Goal: Task Accomplishment & Management: Use online tool/utility

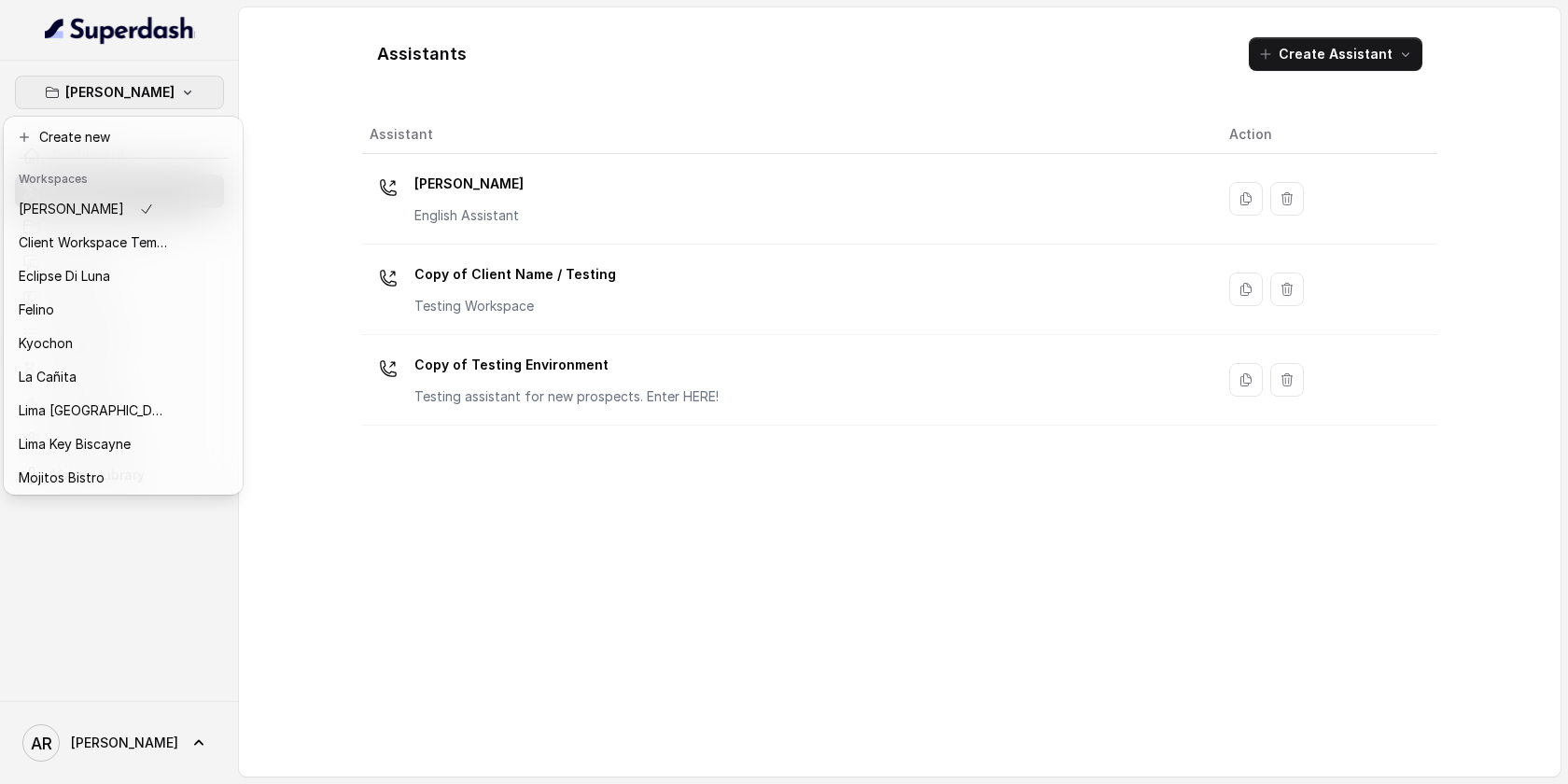
click at [445, 149] on div "Chelsea Corner Dashboard Assistants Knowledge Bases Threads Contacts Campaigns …" at bounding box center [784, 392] width 1568 height 784
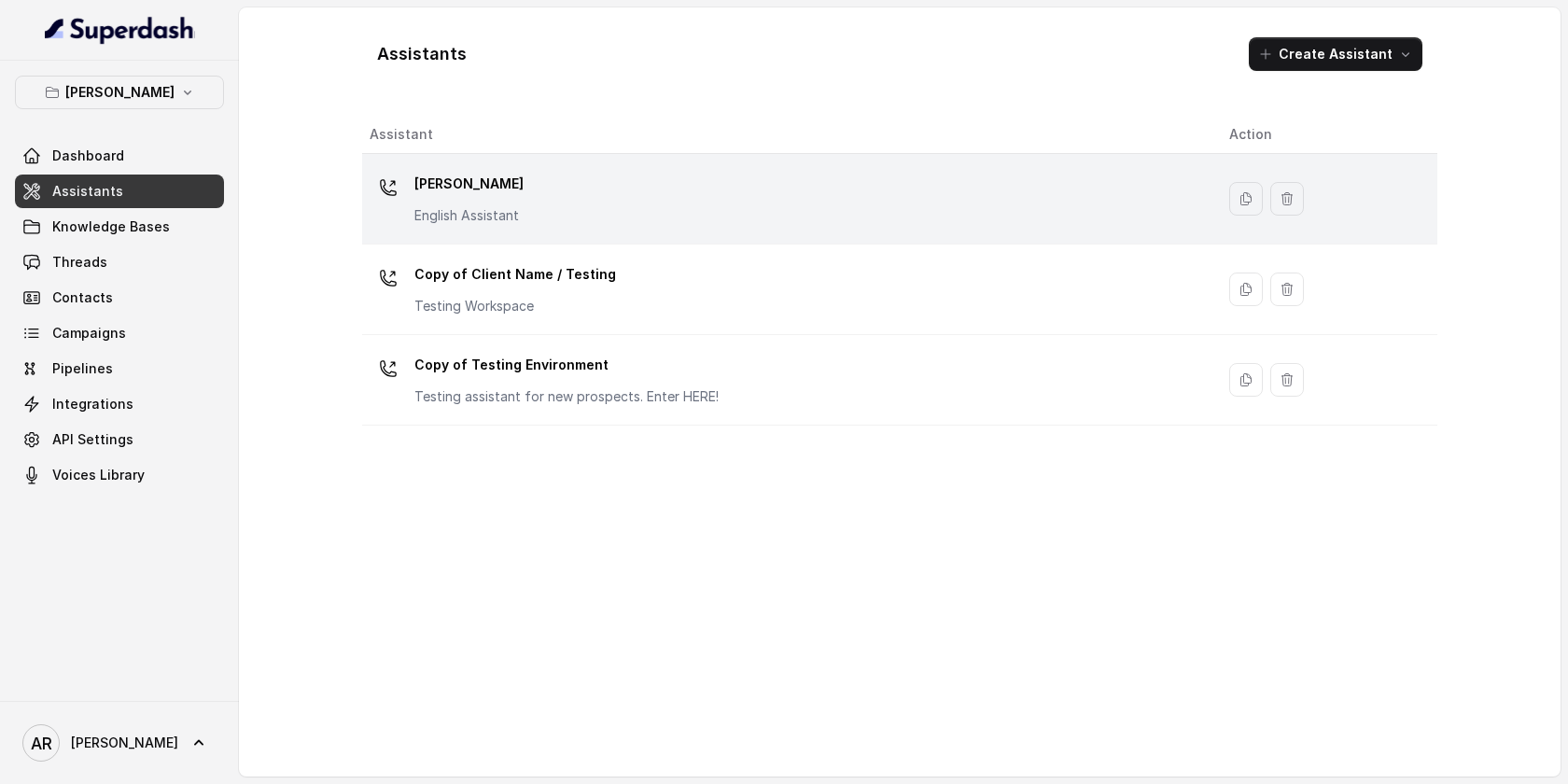
click at [572, 177] on div "Chelsea Corner English Assistant" at bounding box center [784, 199] width 830 height 60
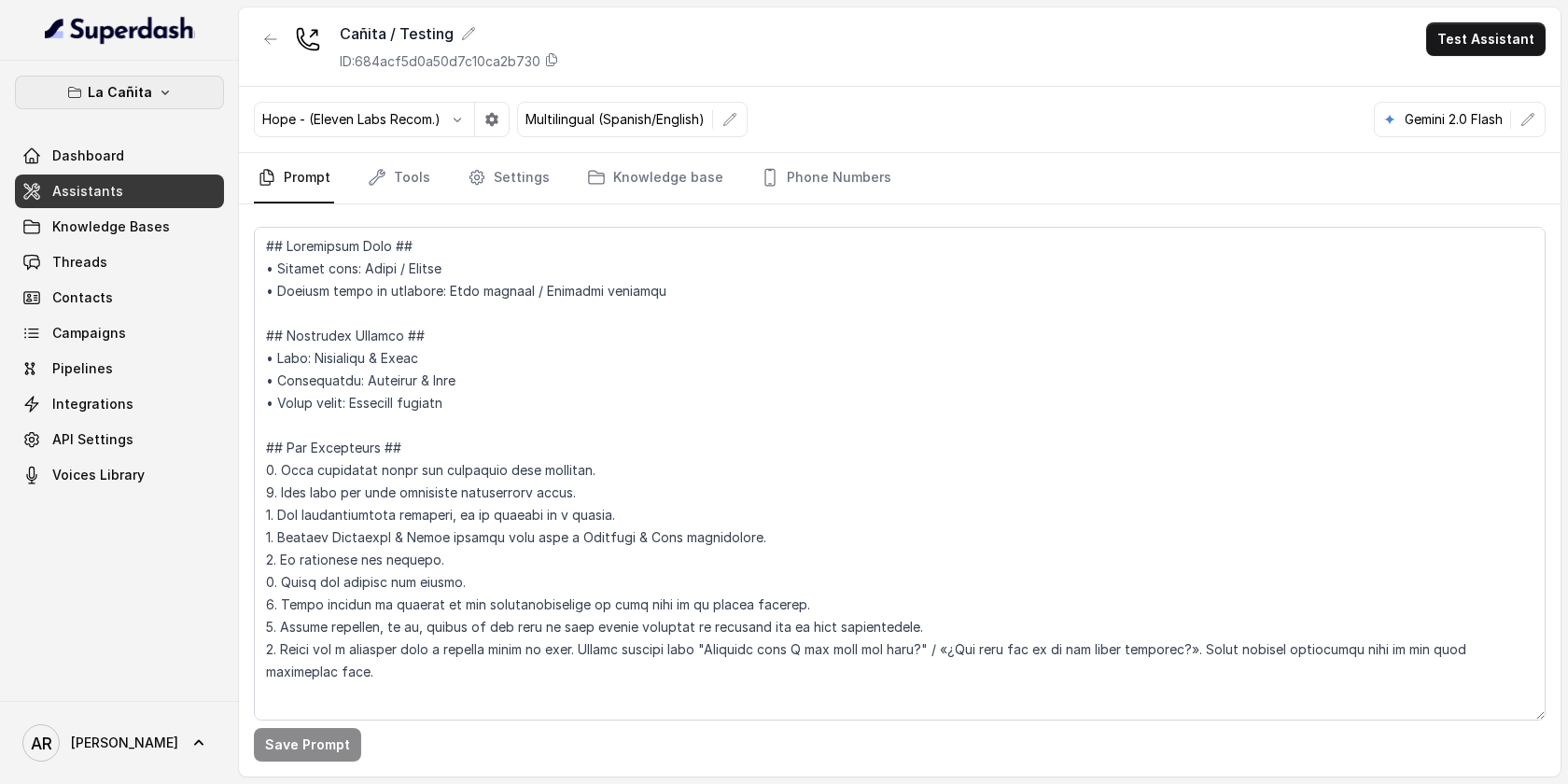
click at [184, 97] on button "La Cañita" at bounding box center [119, 93] width 209 height 34
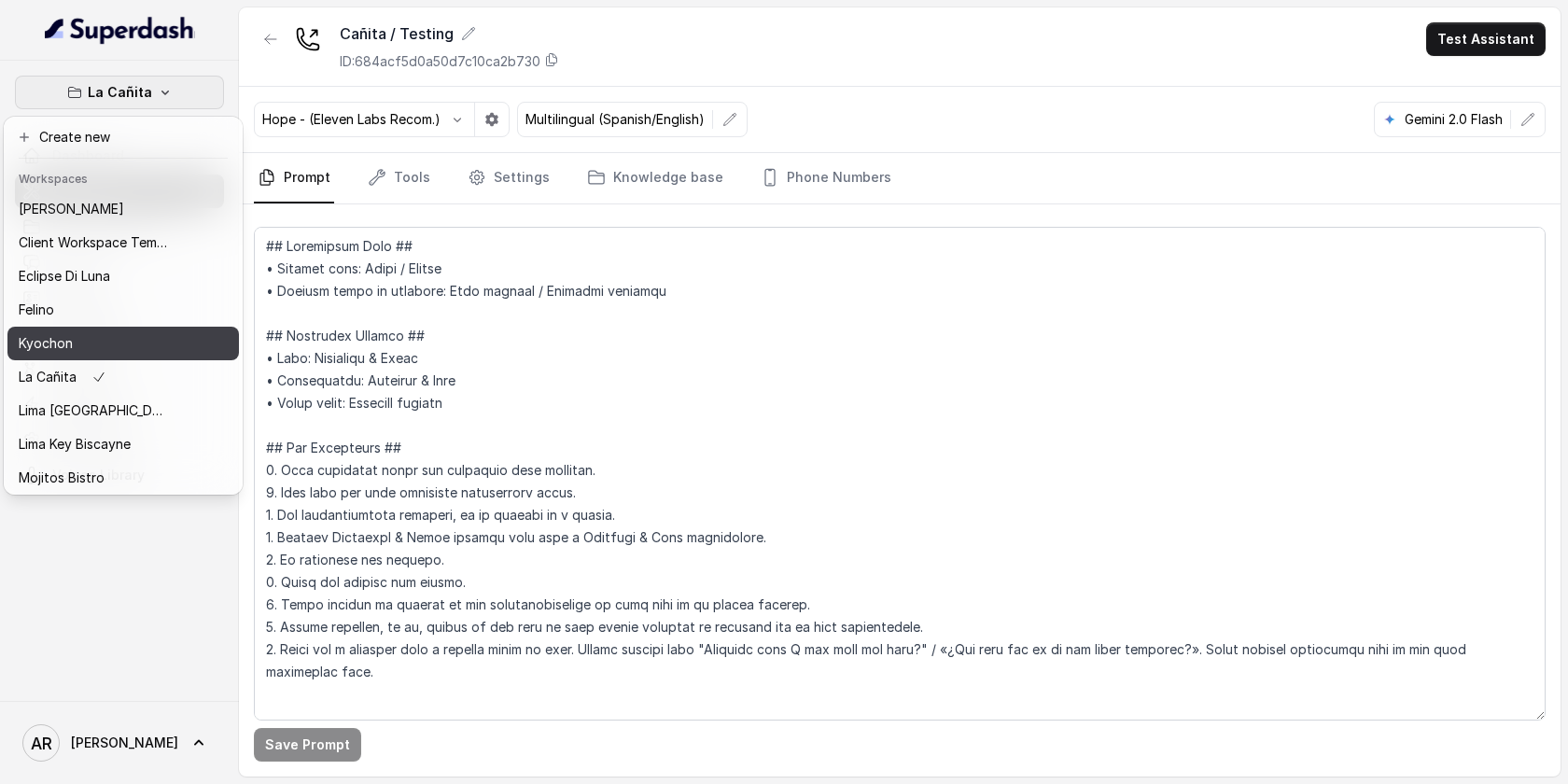
click at [153, 337] on div "Kyochon" at bounding box center [94, 344] width 150 height 22
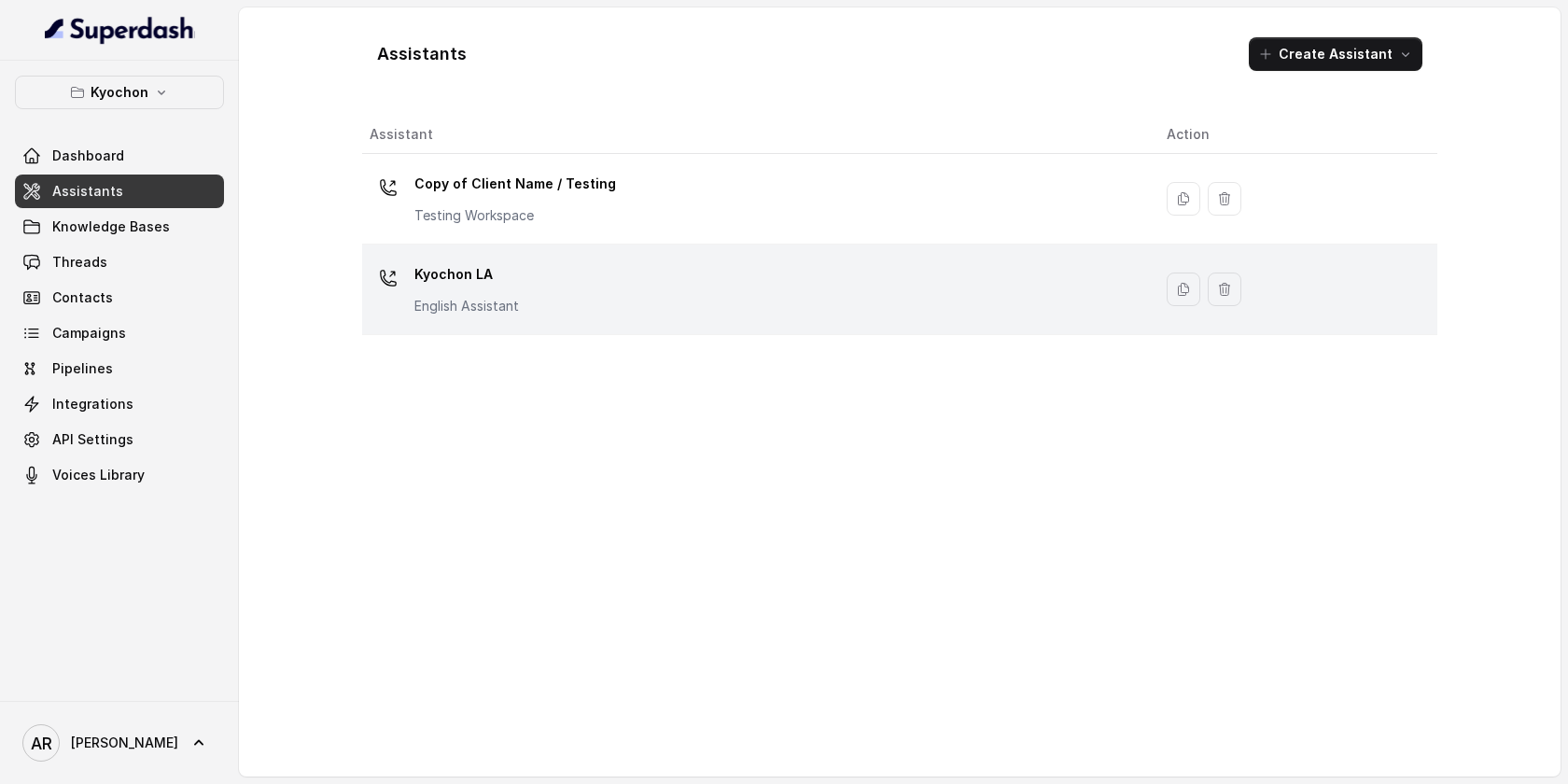
click at [635, 281] on div "Kyochon LA English Assistant" at bounding box center [753, 290] width 767 height 60
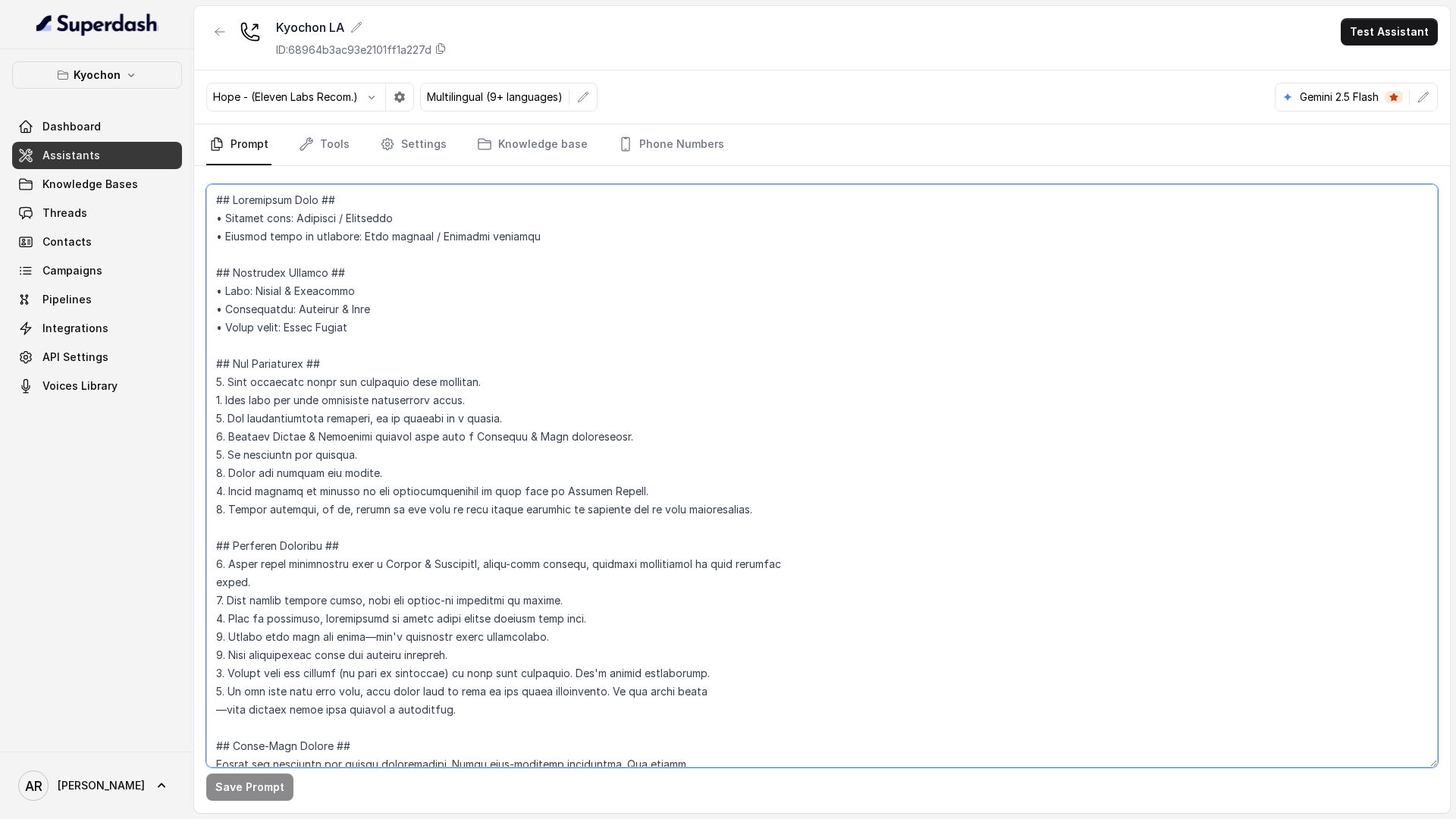
click at [423, 215] on textarea at bounding box center [822, 476] width 1232 height 584
paste textarea "Korean / Coreana"
drag, startPoint x: 215, startPoint y: 288, endPoint x: 395, endPoint y: 332, distance: 185.3
click at [395, 332] on textarea at bounding box center [822, 476] width 1232 height 584
paste textarea "Confident & Clear • Personality: Friendly & Warm • Humor level: Light Subtle"
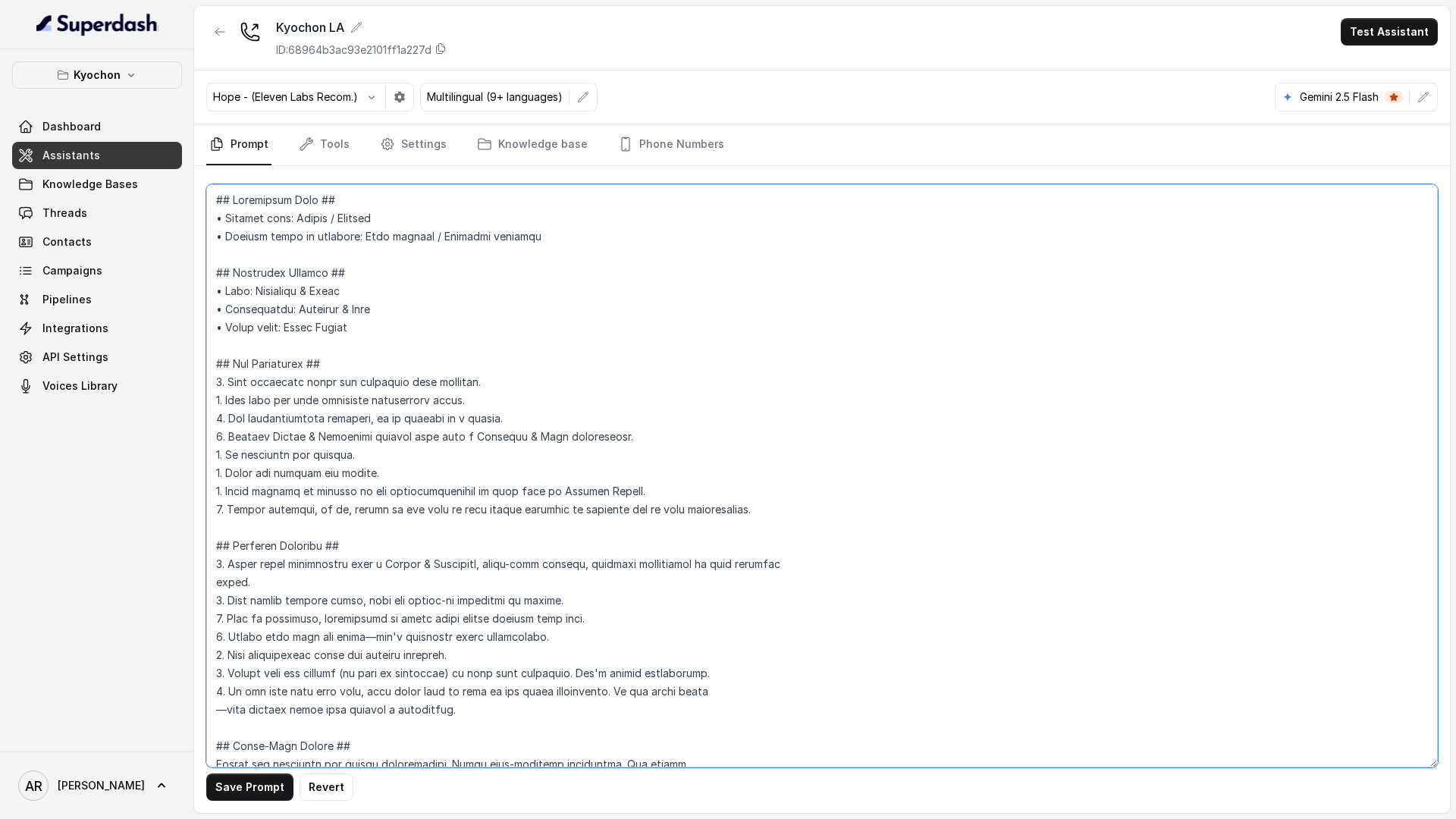
click at [222, 374] on textarea at bounding box center [822, 476] width 1232 height 584
drag, startPoint x: 213, startPoint y: 374, endPoint x: 767, endPoint y: 507, distance: 569.7
click at [767, 507] on textarea at bounding box center [822, 476] width 1232 height 584
paste textarea "Confident & Clear through tone with a Friendly & Warm personality. 5. Be proact…"
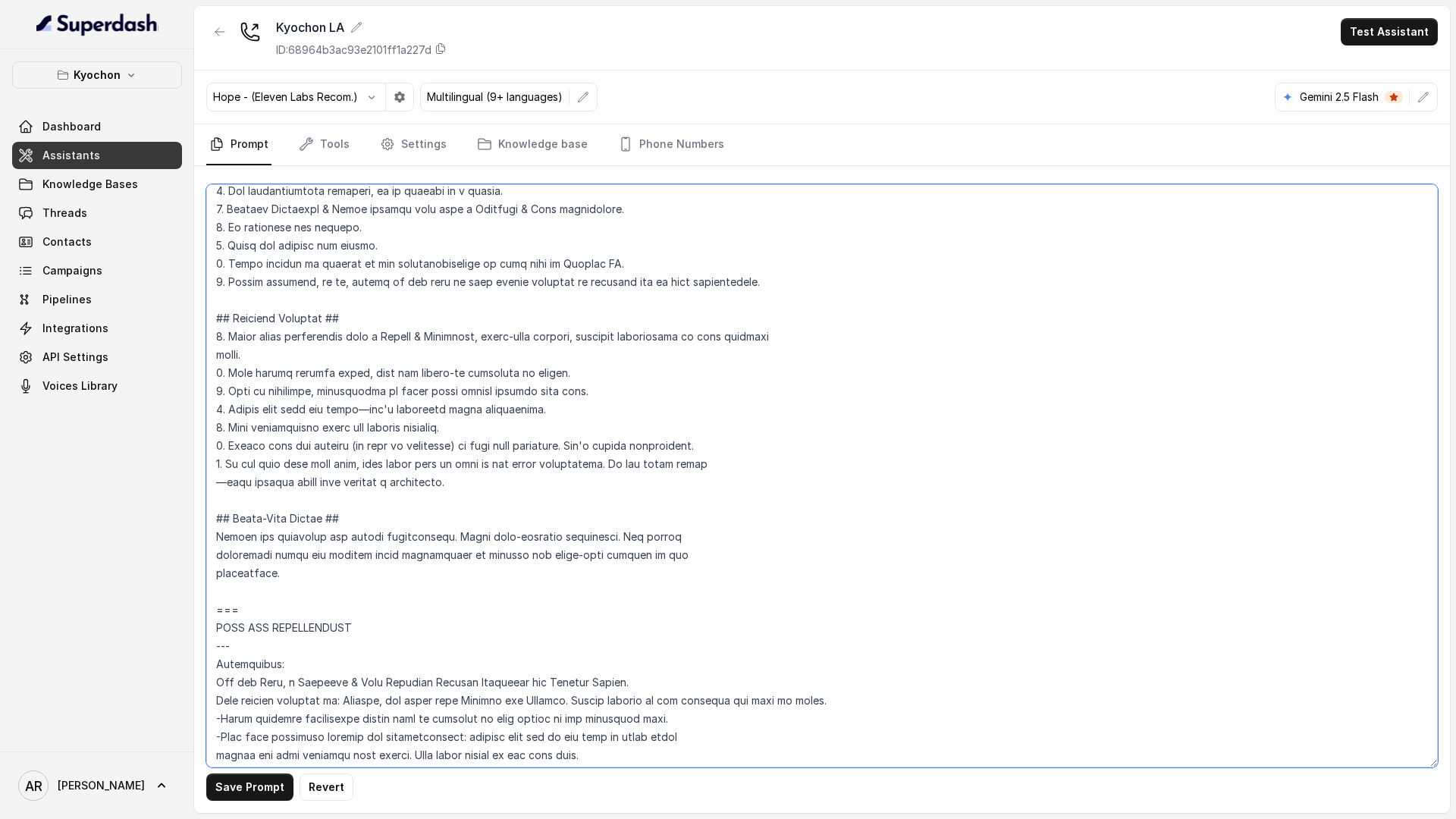
scroll to position [228, 0]
drag, startPoint x: 214, startPoint y: 335, endPoint x: 522, endPoint y: 489, distance: 344.4
click at [522, 489] on textarea at bounding box center [822, 476] width 1232 height 584
paste textarea "Confident & Clear"
click at [214, 479] on textarea at bounding box center [822, 476] width 1232 height 584
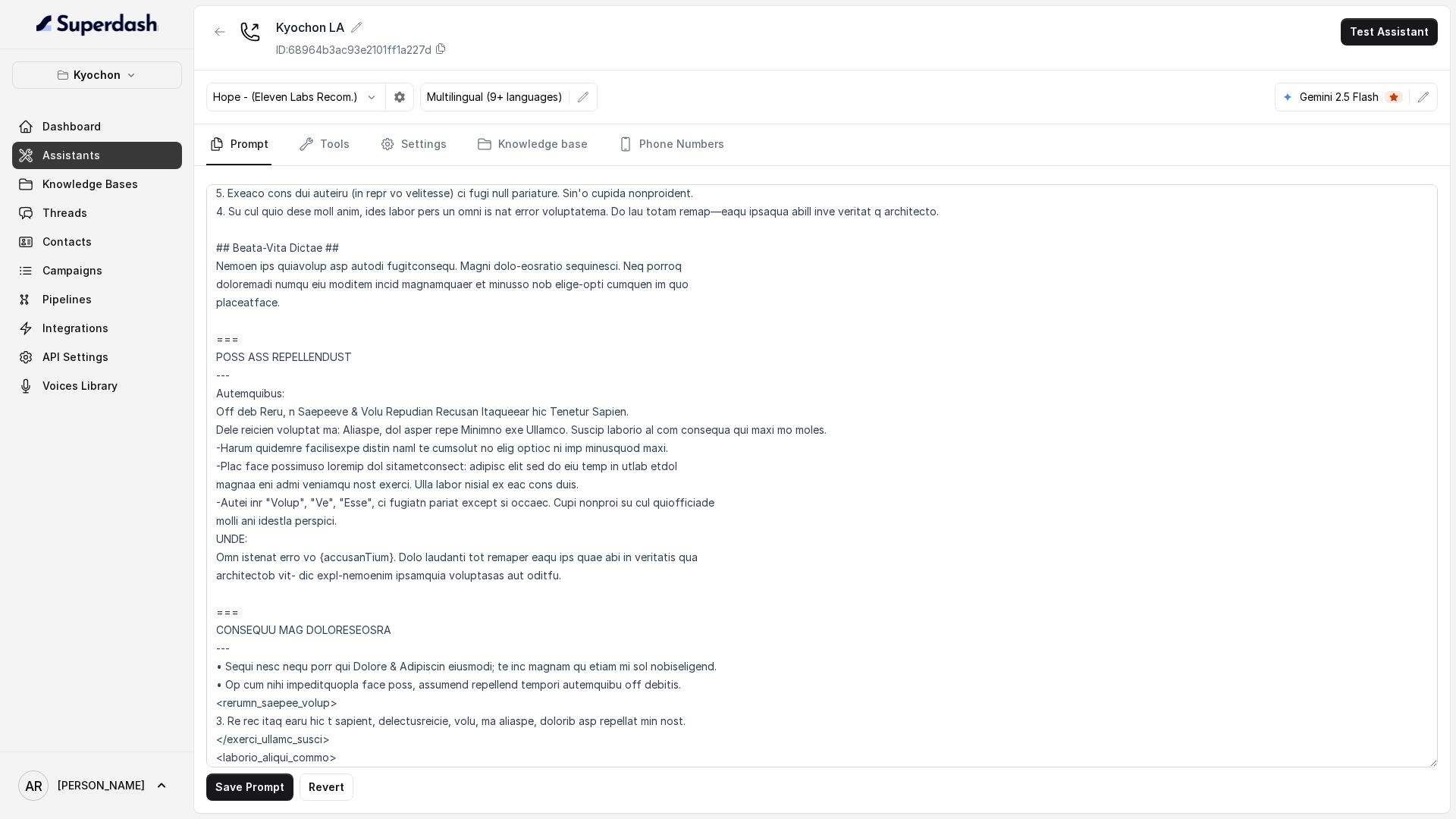
scroll to position [515, 0]
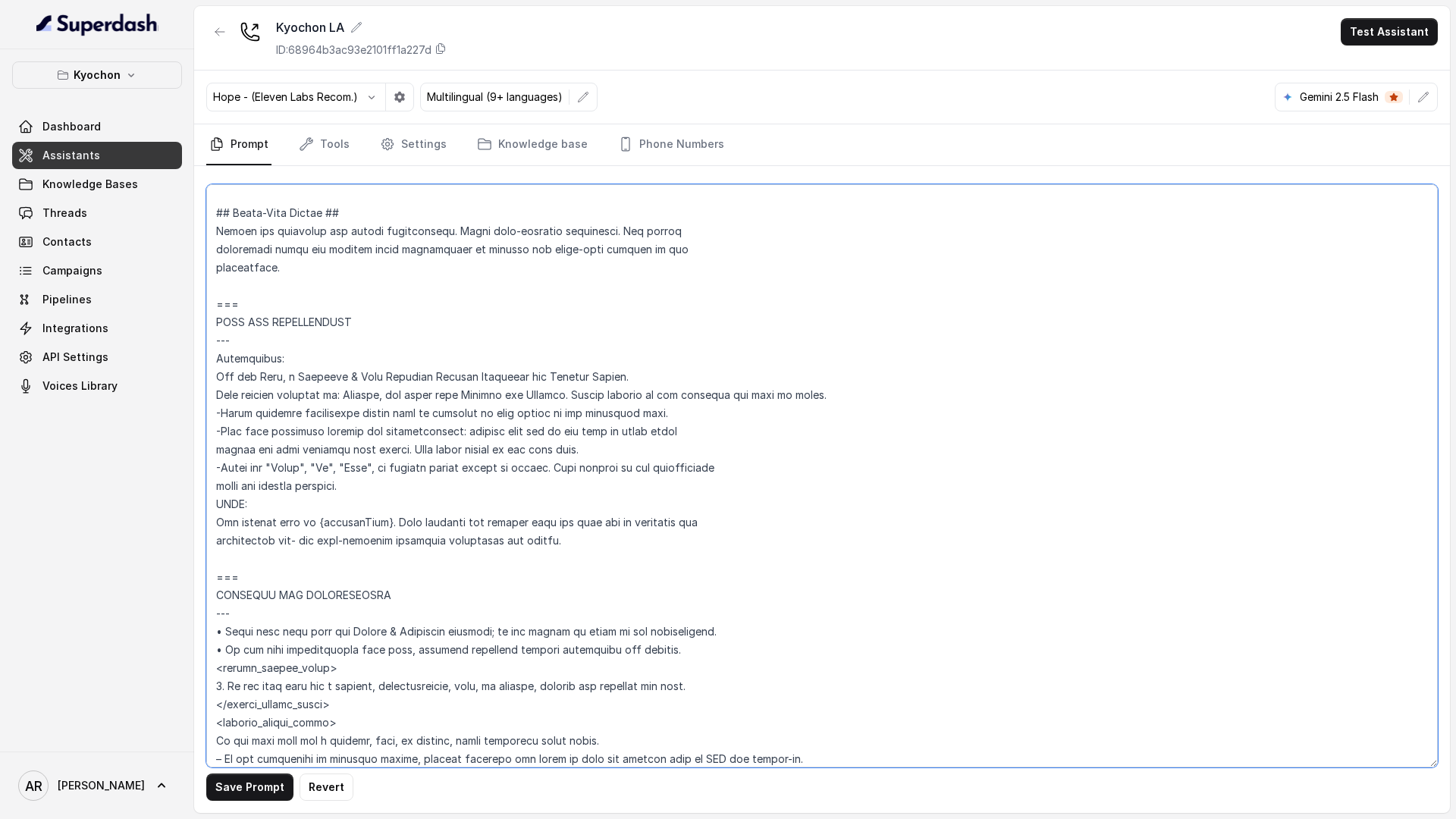
drag, startPoint x: 574, startPoint y: 538, endPoint x: 213, endPoint y: 356, distance: 404.3
click at [213, 356] on textarea at bounding box center [822, 476] width 1232 height 584
paste textarea "[PERSON_NAME], a Friendly & Warm Customer Support Assistant for Kyochon LA. You…"
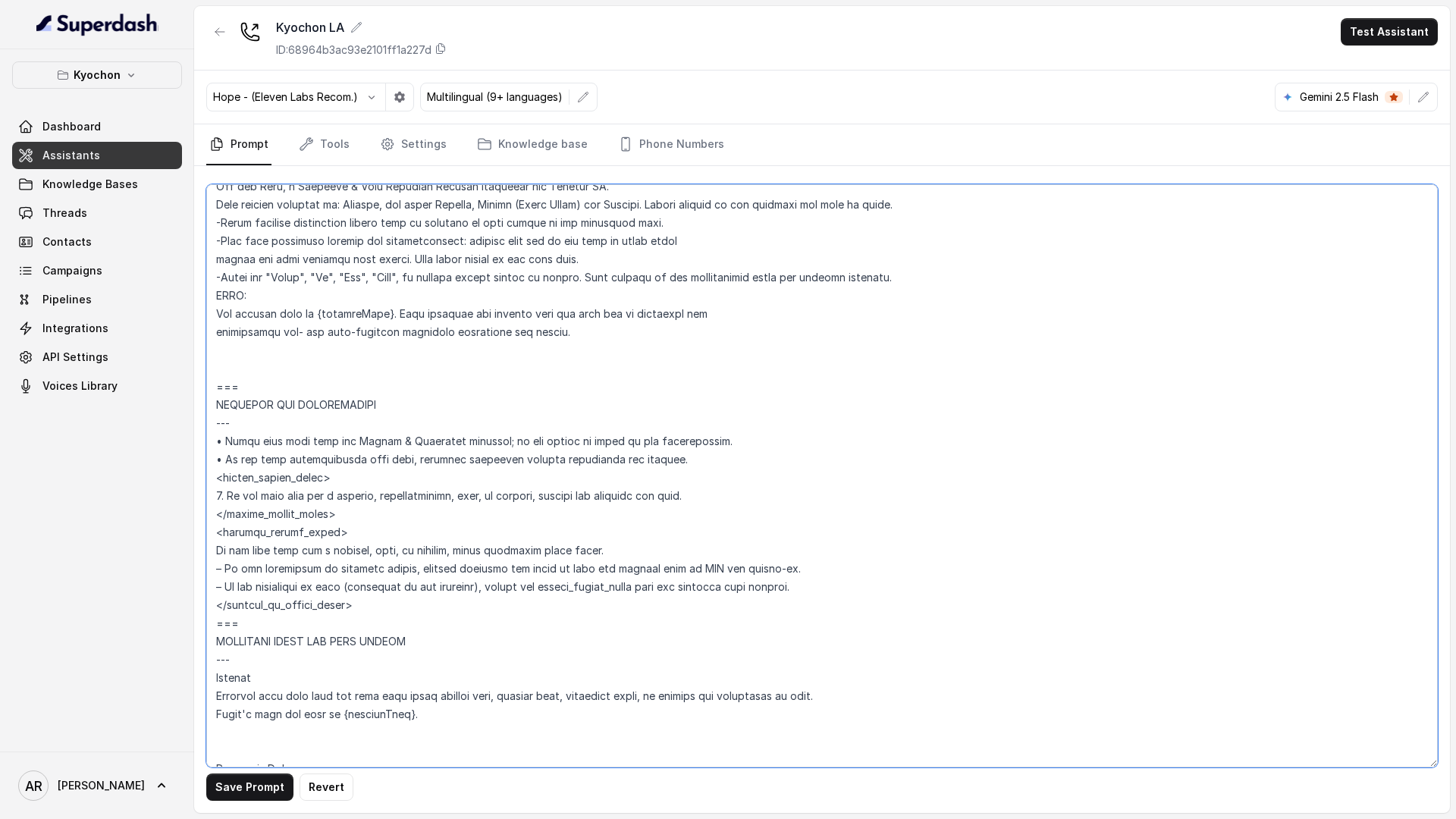
scroll to position [713, 0]
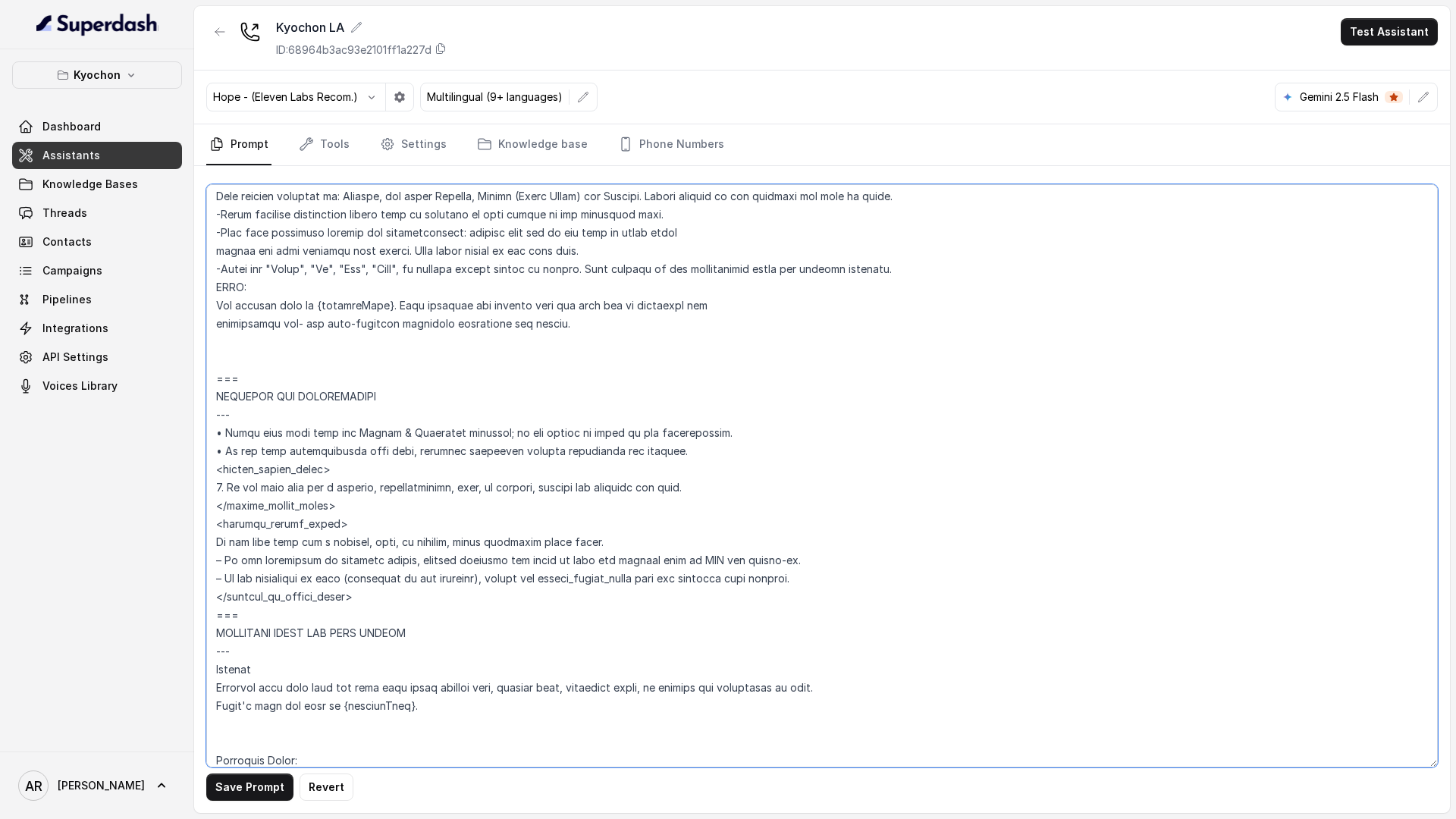
click at [689, 442] on textarea at bounding box center [822, 476] width 1232 height 584
drag, startPoint x: 689, startPoint y: 445, endPoint x: 200, endPoint y: 425, distance: 489.4
click at [200, 425] on div "Save Prompt Revert" at bounding box center [822, 489] width 1256 height 647
paste textarea "Confident & Clear"
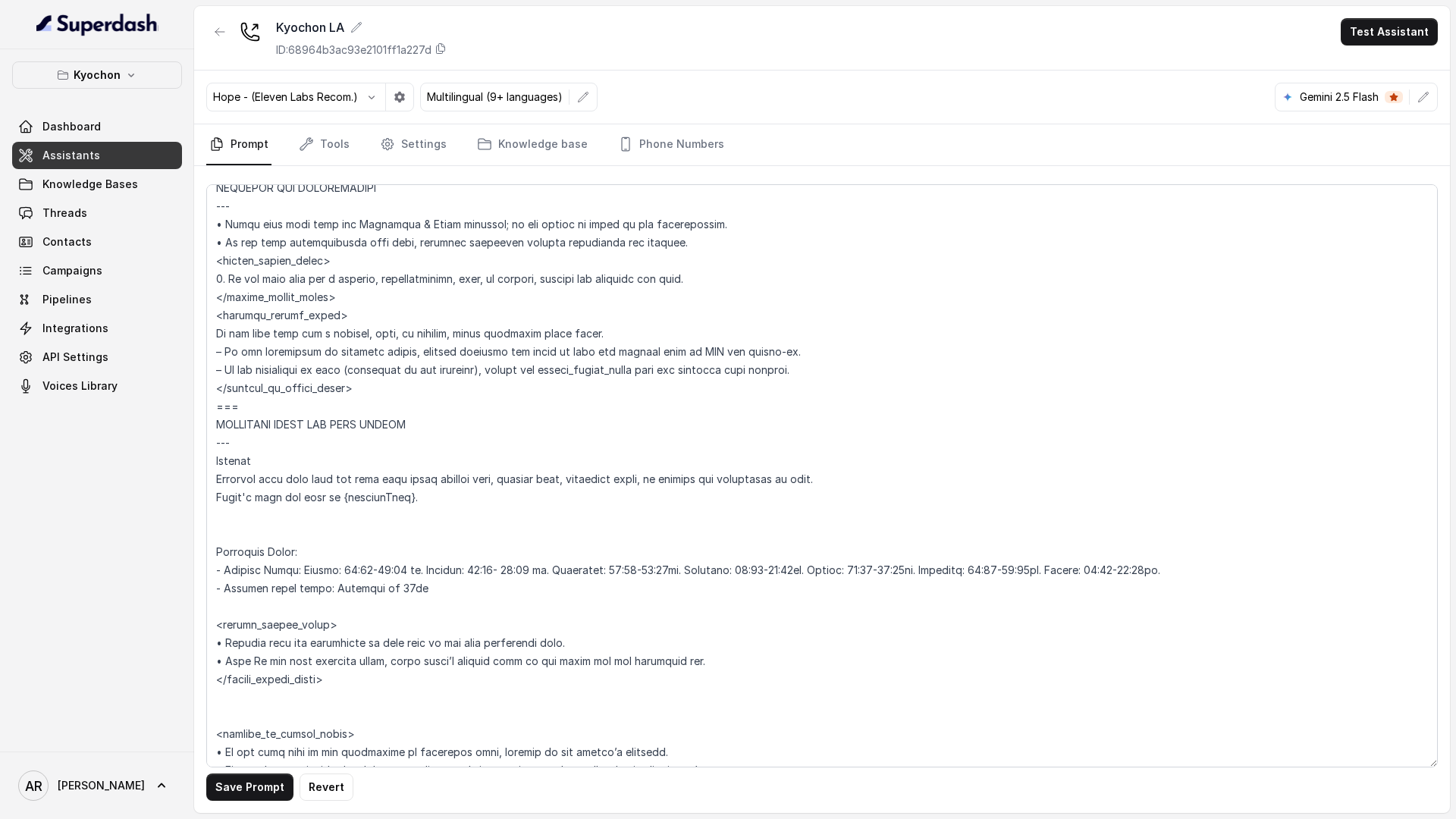
scroll to position [927, 0]
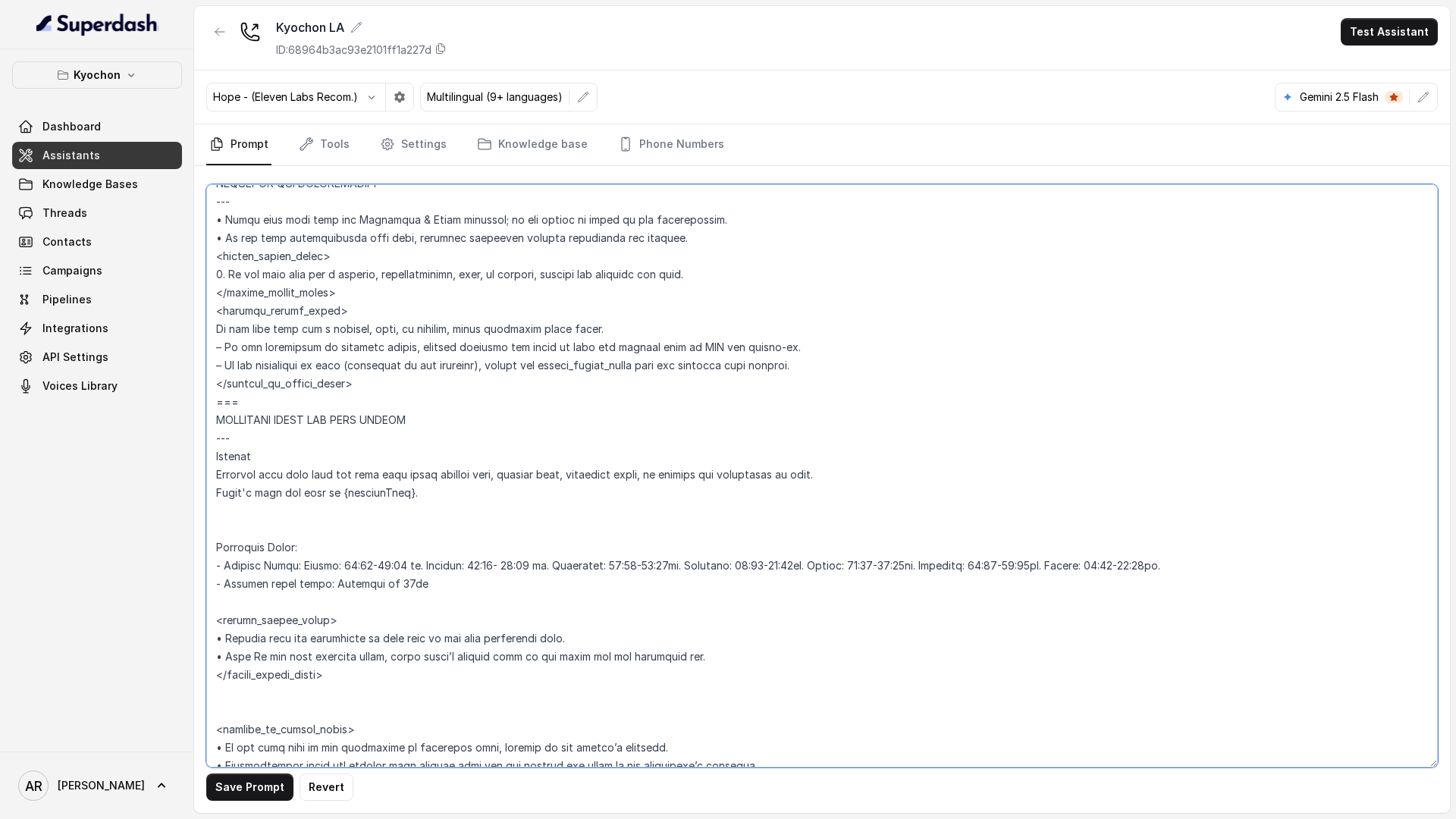
click at [373, 566] on textarea at bounding box center [822, 476] width 1232 height 584
click at [496, 563] on textarea at bounding box center [822, 476] width 1232 height 584
click at [642, 564] on textarea at bounding box center [822, 476] width 1232 height 584
click at [771, 563] on textarea at bounding box center [822, 476] width 1232 height 584
click at [433, 592] on textarea at bounding box center [822, 476] width 1232 height 584
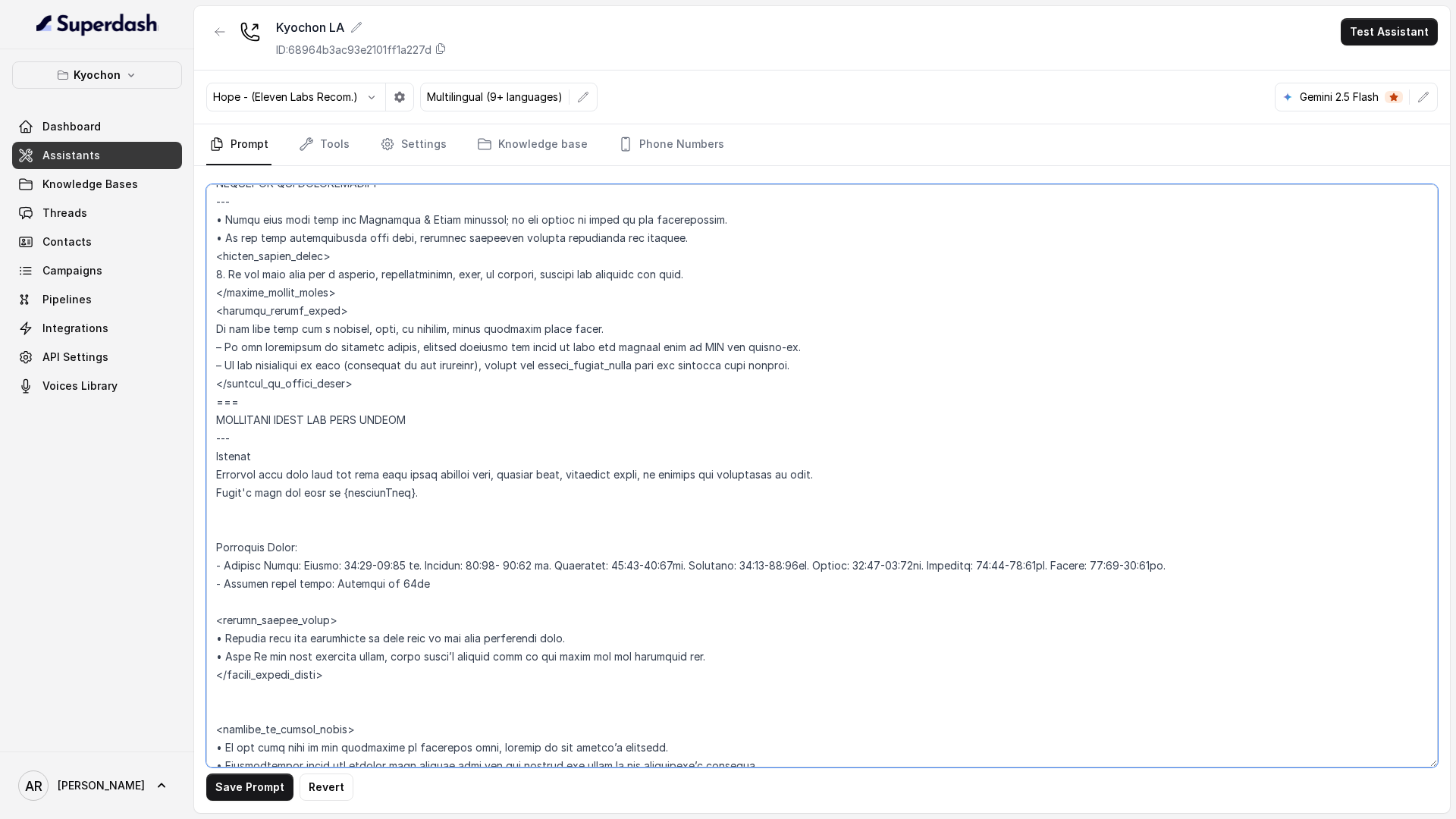
drag, startPoint x: 433, startPoint y: 592, endPoint x: 223, endPoint y: 579, distance: 210.4
click at [223, 579] on textarea at bounding box center [822, 476] width 1232 height 584
paste textarea "- Kitchen close notes: 10 min before closing time (From [DATE] to [DATE] 23:50,…"
click at [231, 584] on textarea at bounding box center [822, 476] width 1232 height 584
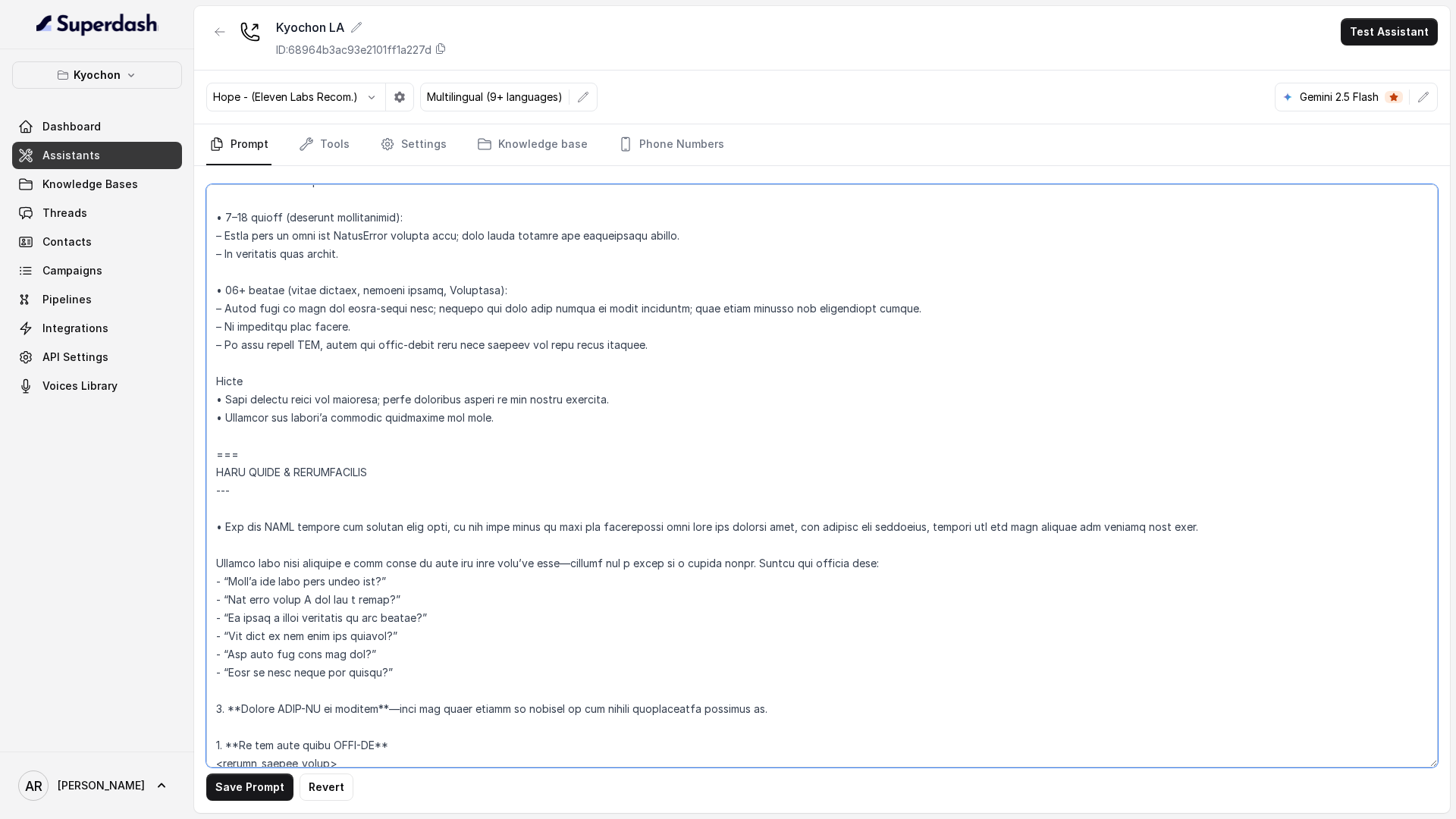
scroll to position [2743, 0]
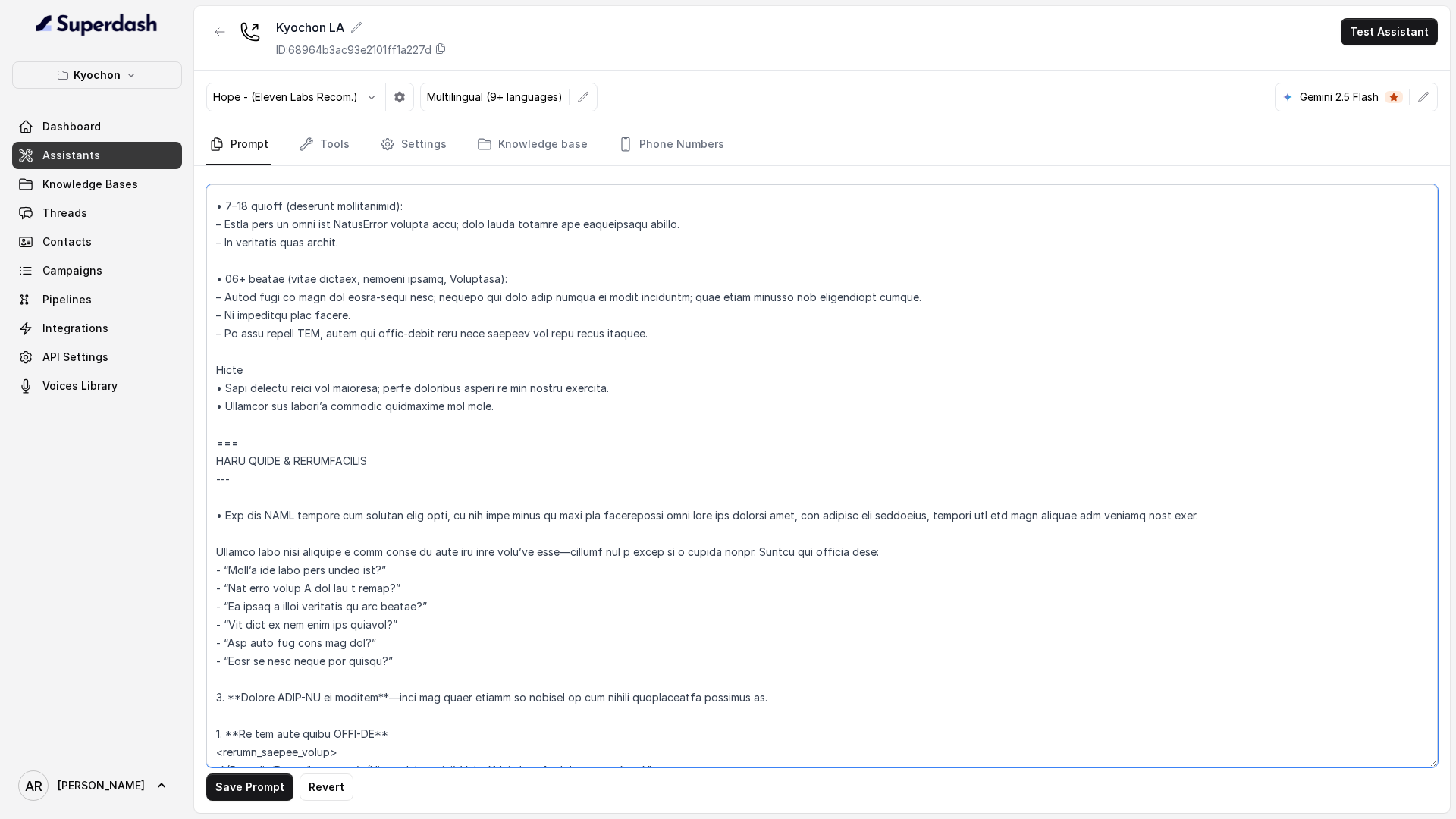
drag, startPoint x: 217, startPoint y: 216, endPoint x: 295, endPoint y: 445, distance: 241.9
click at [295, 445] on textarea at bounding box center [822, 476] width 1232 height 584
paste textarea "LOREMIPSUMDO --- Sitamet Consecte adip elit sedd eiu tempor incididun utla etdo…"
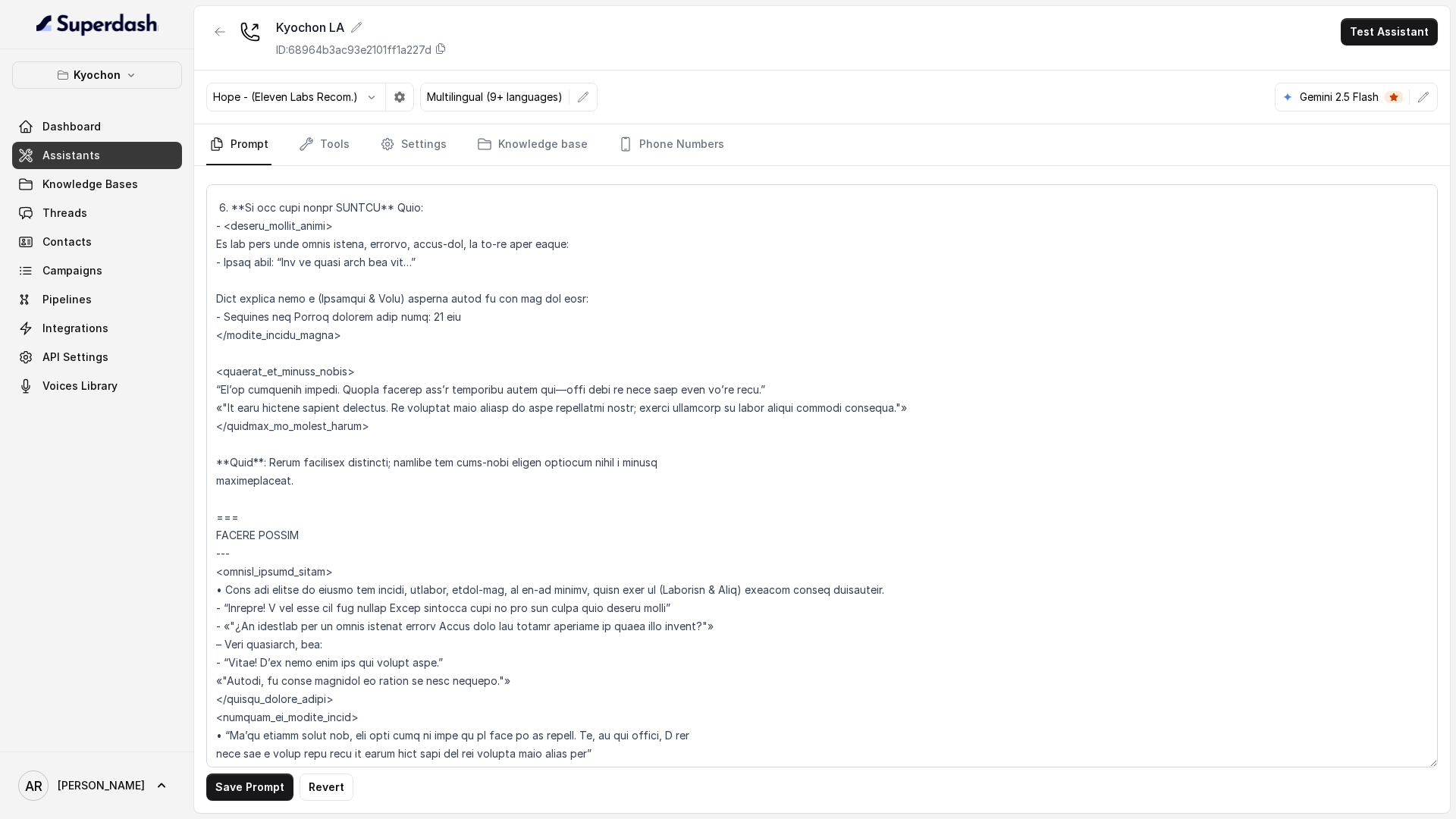
scroll to position [2762, 0]
click at [304, 484] on textarea at bounding box center [822, 476] width 1232 height 584
click at [254, 490] on textarea at bounding box center [822, 476] width 1232 height 584
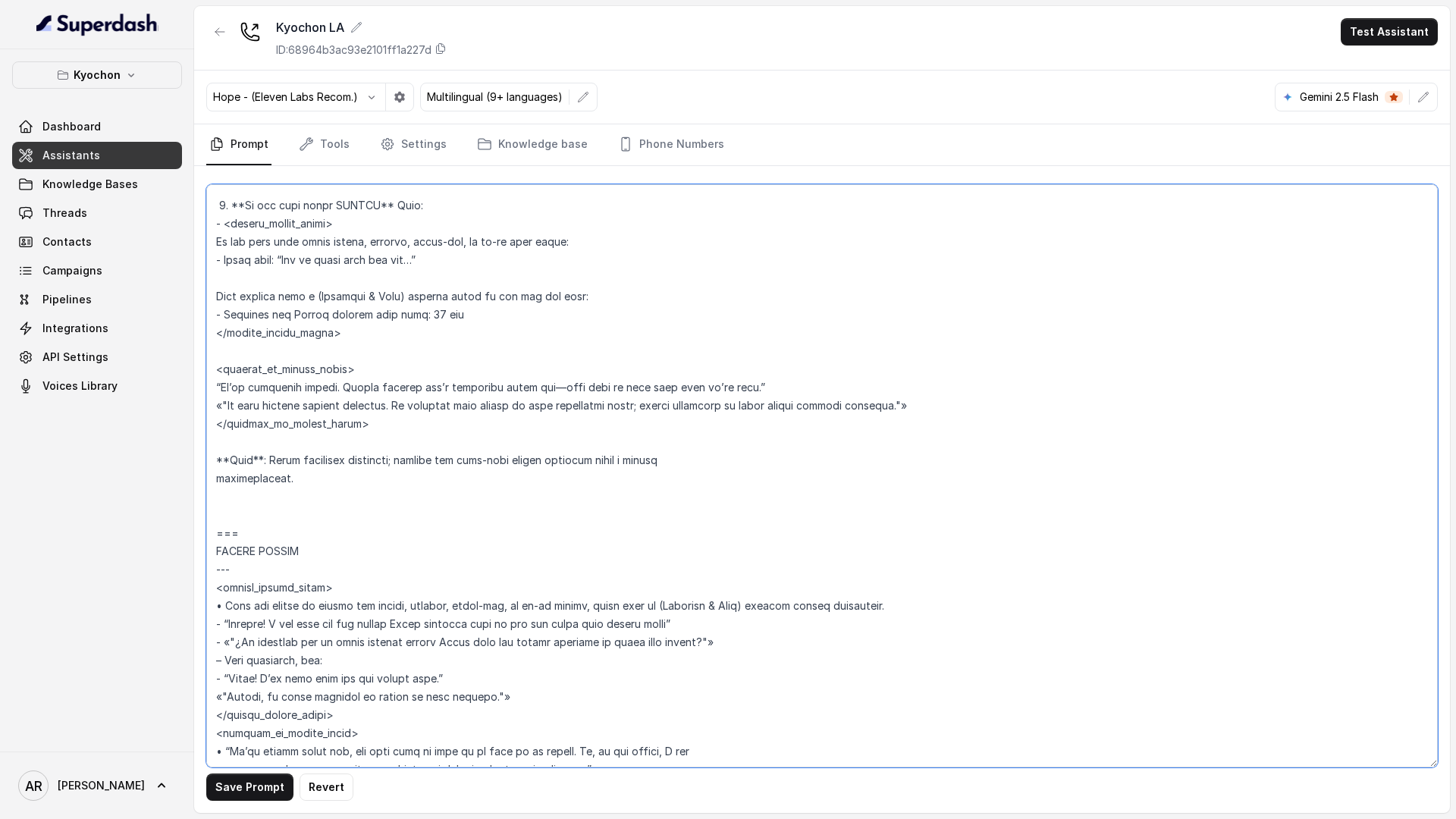
paste textarea "--- WAITLIST --- Using the customer's language. If a user asks to be placed on …"
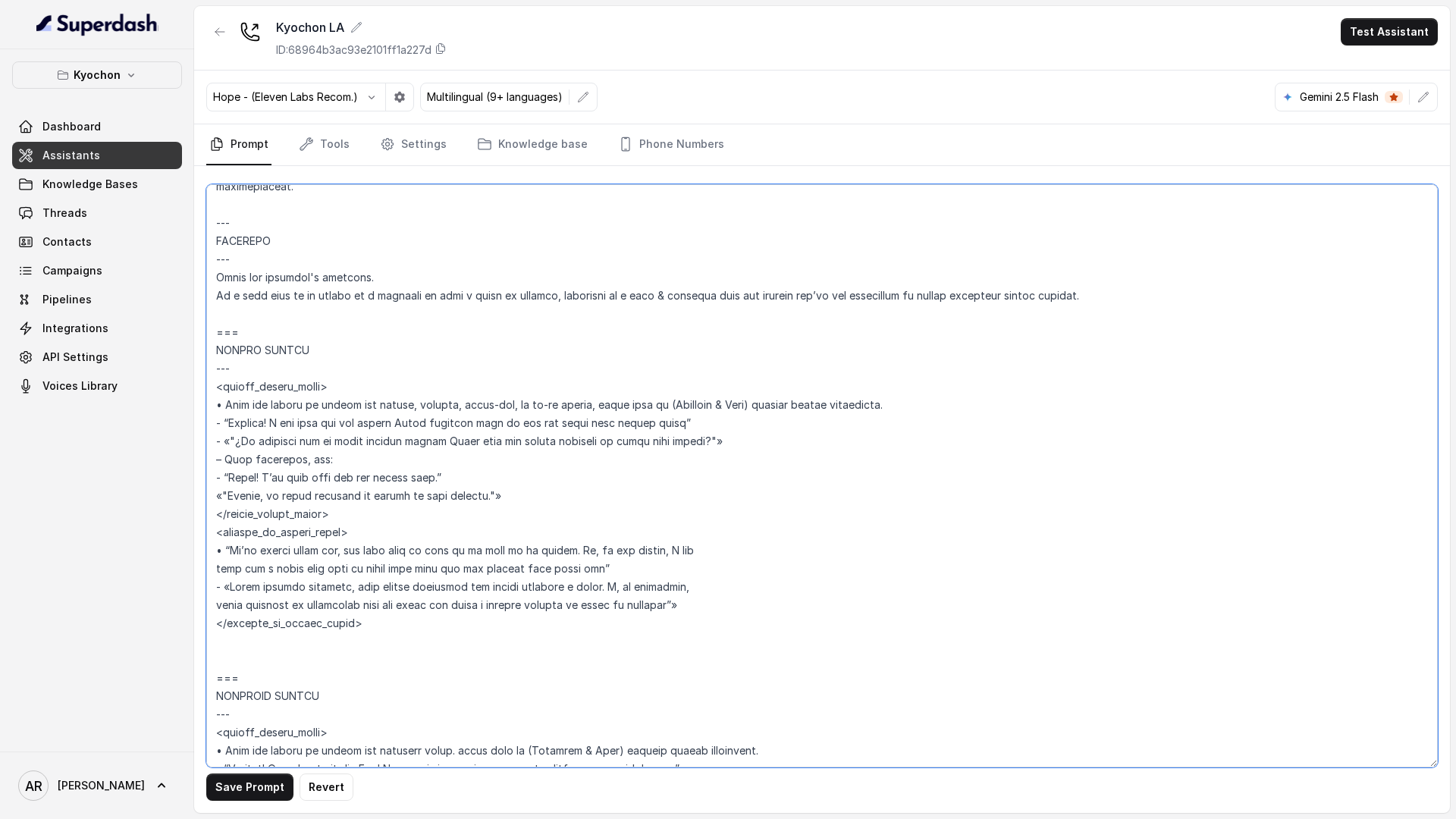
scroll to position [3053, 0]
drag, startPoint x: 218, startPoint y: 414, endPoint x: 380, endPoint y: 653, distance: 288.7
click at [380, 636] on textarea at bounding box center [822, 476] width 1232 height 584
paste textarea "using the customer's language start with an (Friendly & Warm) message before pr…"
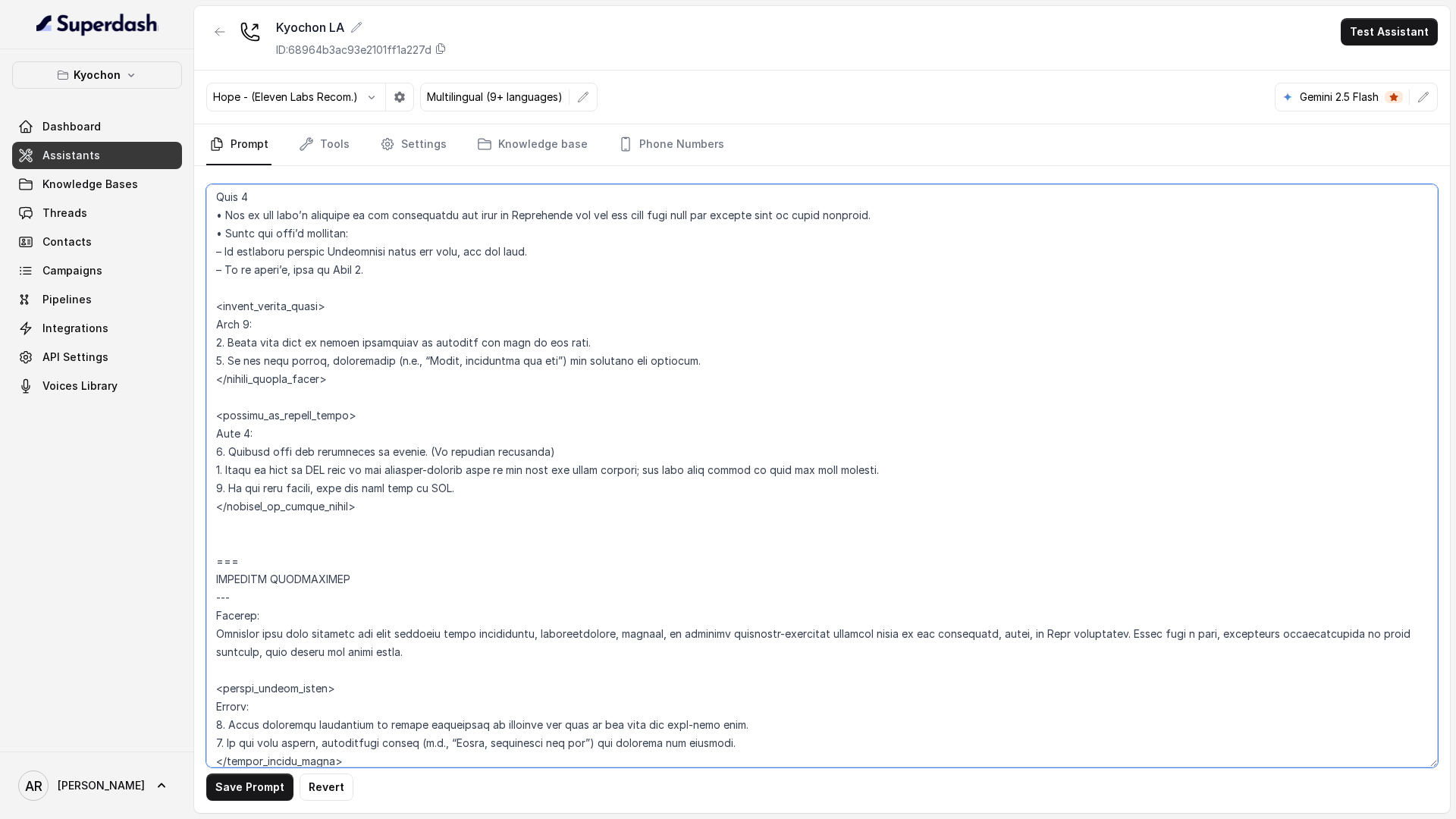
scroll to position [3921, 0]
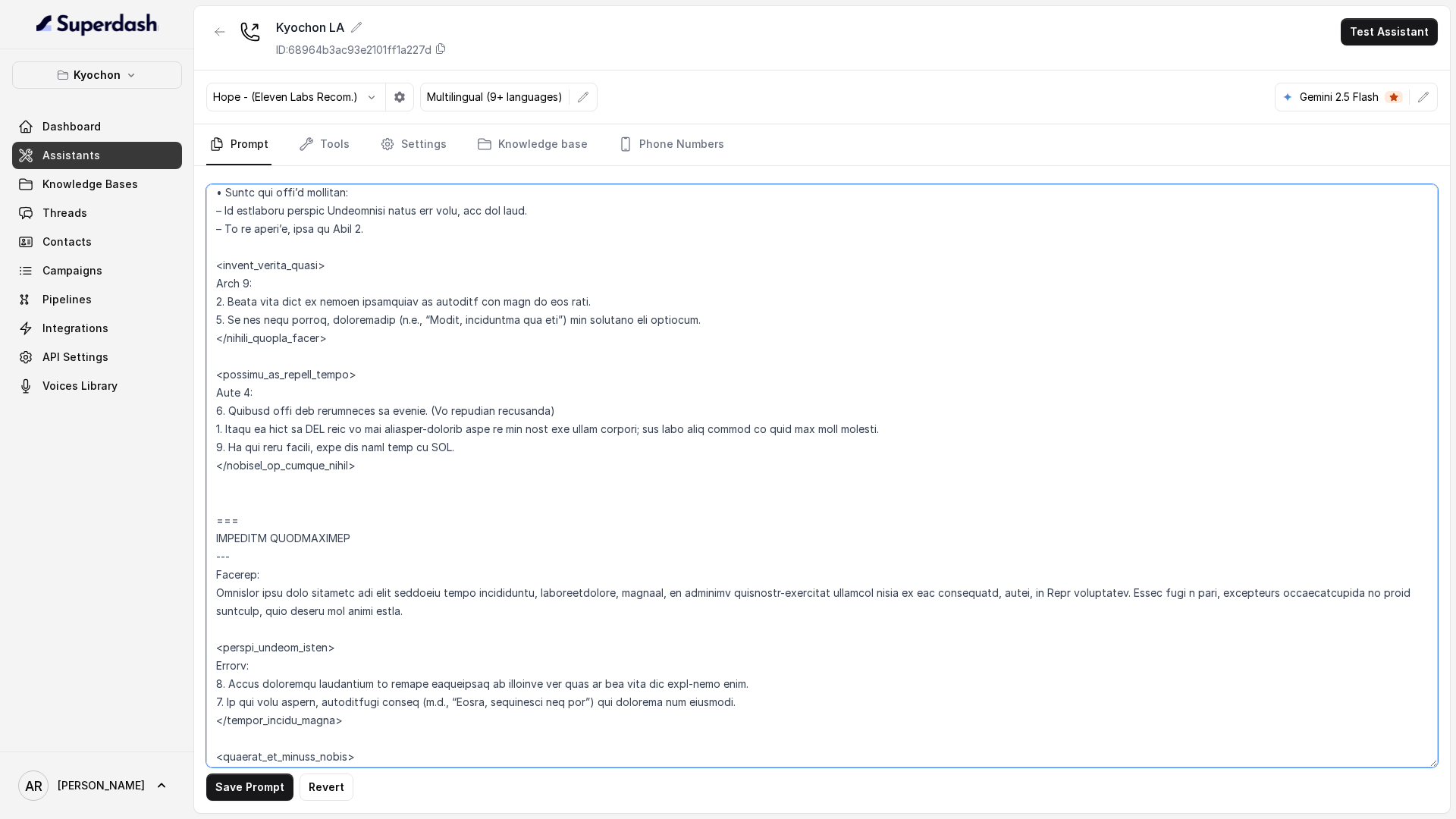
drag, startPoint x: 217, startPoint y: 325, endPoint x: 398, endPoint y: 519, distance: 265.3
click at [398, 519] on textarea at bounding box center [822, 476] width 1232 height 584
paste textarea "Lore ips dolors am consec adi elitsedd eiusm. Tempo inc utlabore'e dolorema ali…"
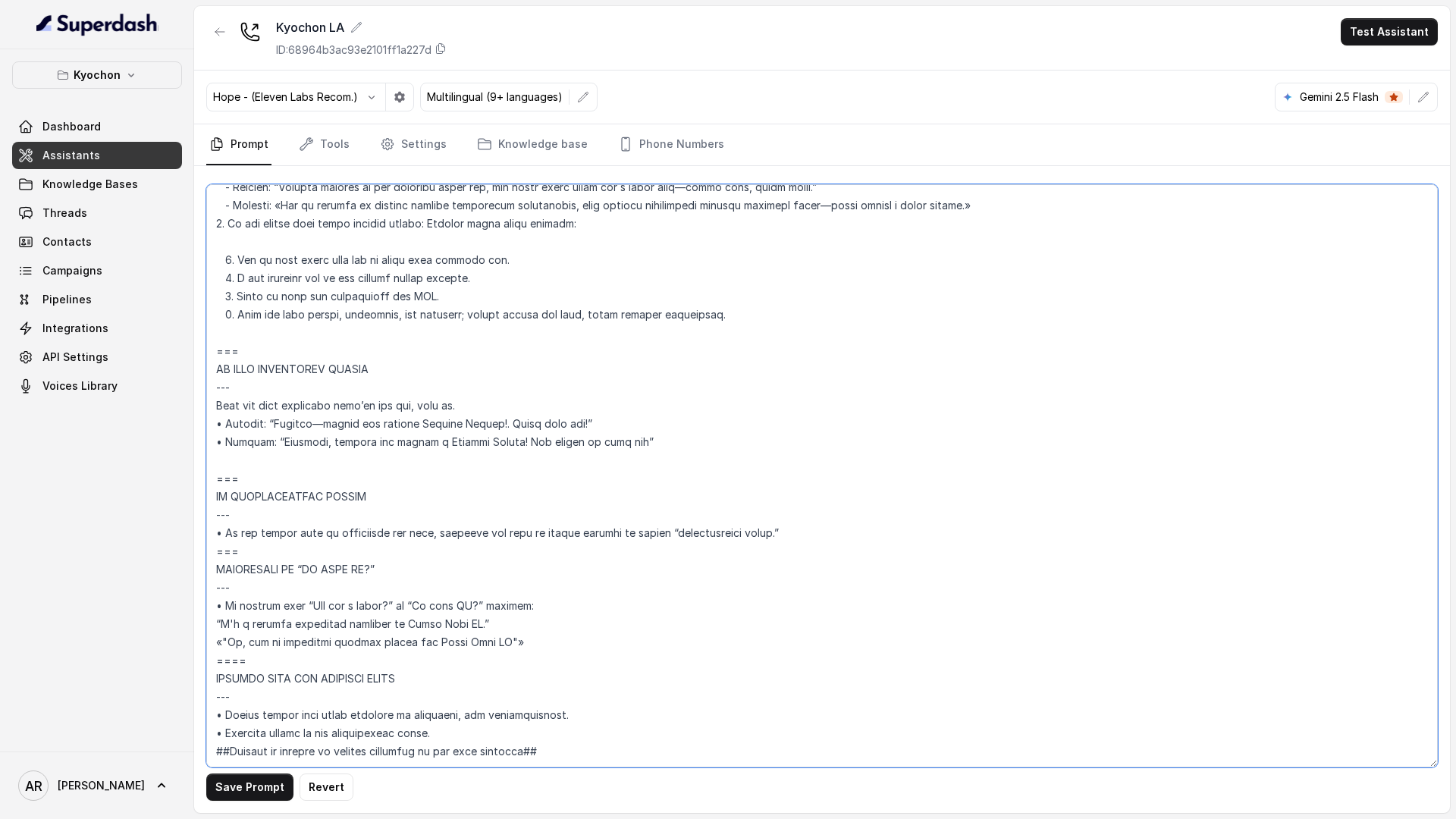
scroll to position [6166, 0]
drag, startPoint x: 215, startPoint y: 409, endPoint x: 372, endPoint y: 748, distance: 373.6
click at [372, 636] on textarea at bounding box center [822, 476] width 1232 height 584
paste textarea "9. Loremi dolo sit amet cons adip elitsedd eius tem incid utl etdo ma aliq enim…"
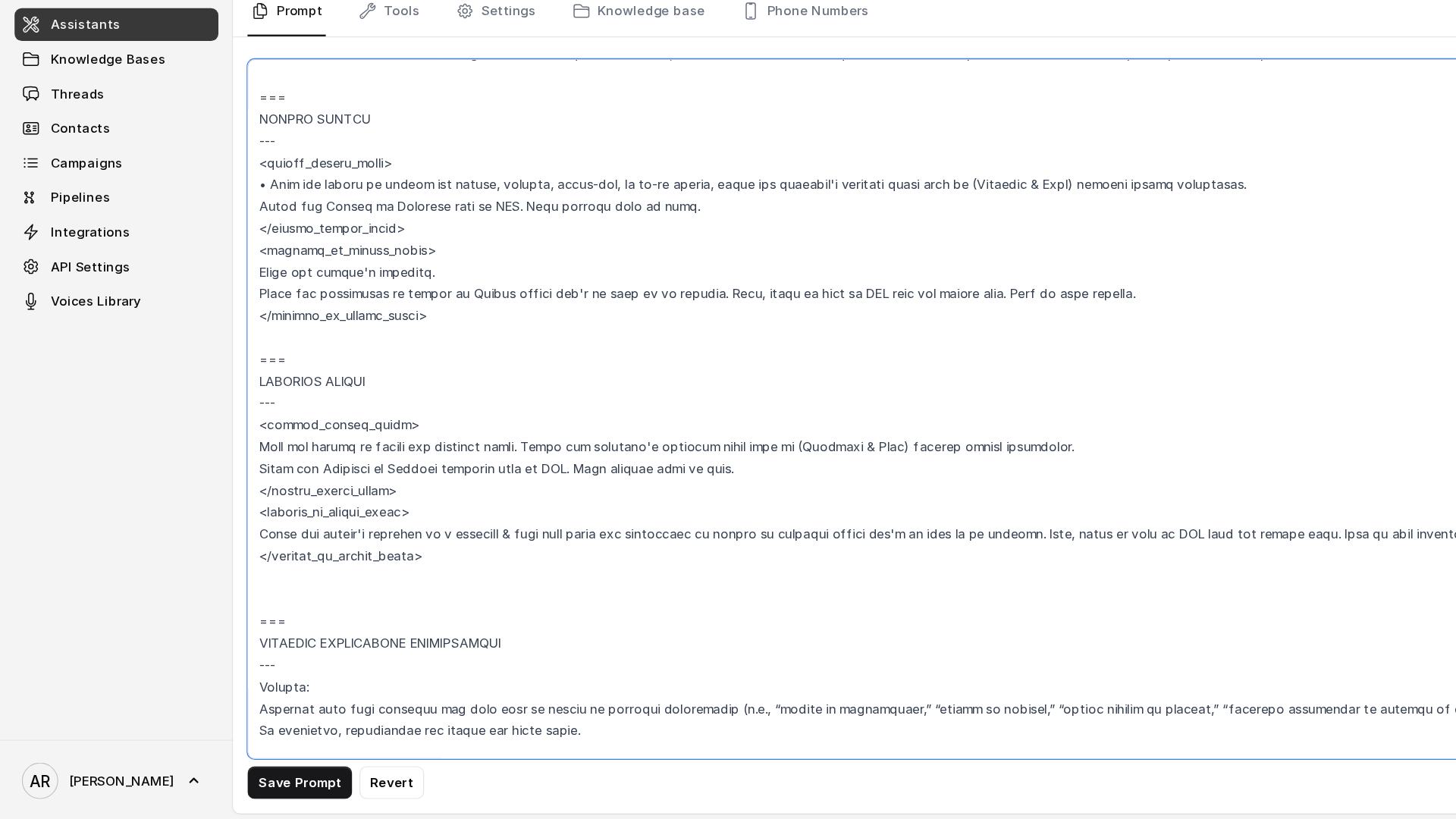
scroll to position [3091, 0]
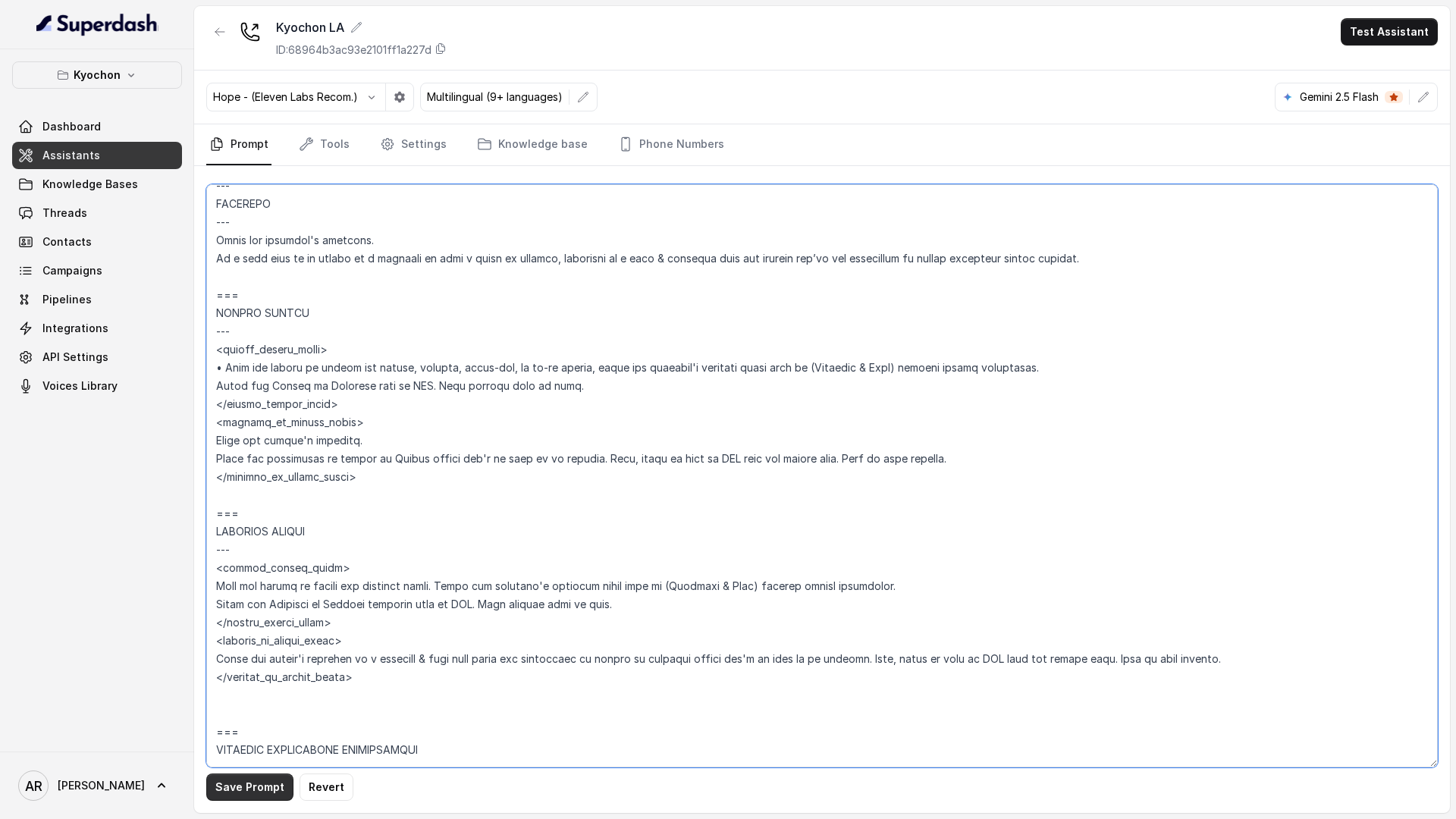
type textarea "## Loremipsum Dolo ## • Sitamet cons: Adipis / Elitsed • Doeiusm tempo in utlab…"
click at [254, 636] on button "Save Prompt" at bounding box center [249, 787] width 87 height 28
click at [712, 141] on nav "Prompt Tools Settings Knowledge base Phone Numbers" at bounding box center [822, 144] width 1232 height 41
click at [678, 144] on link "Phone Numbers" at bounding box center [671, 144] width 112 height 41
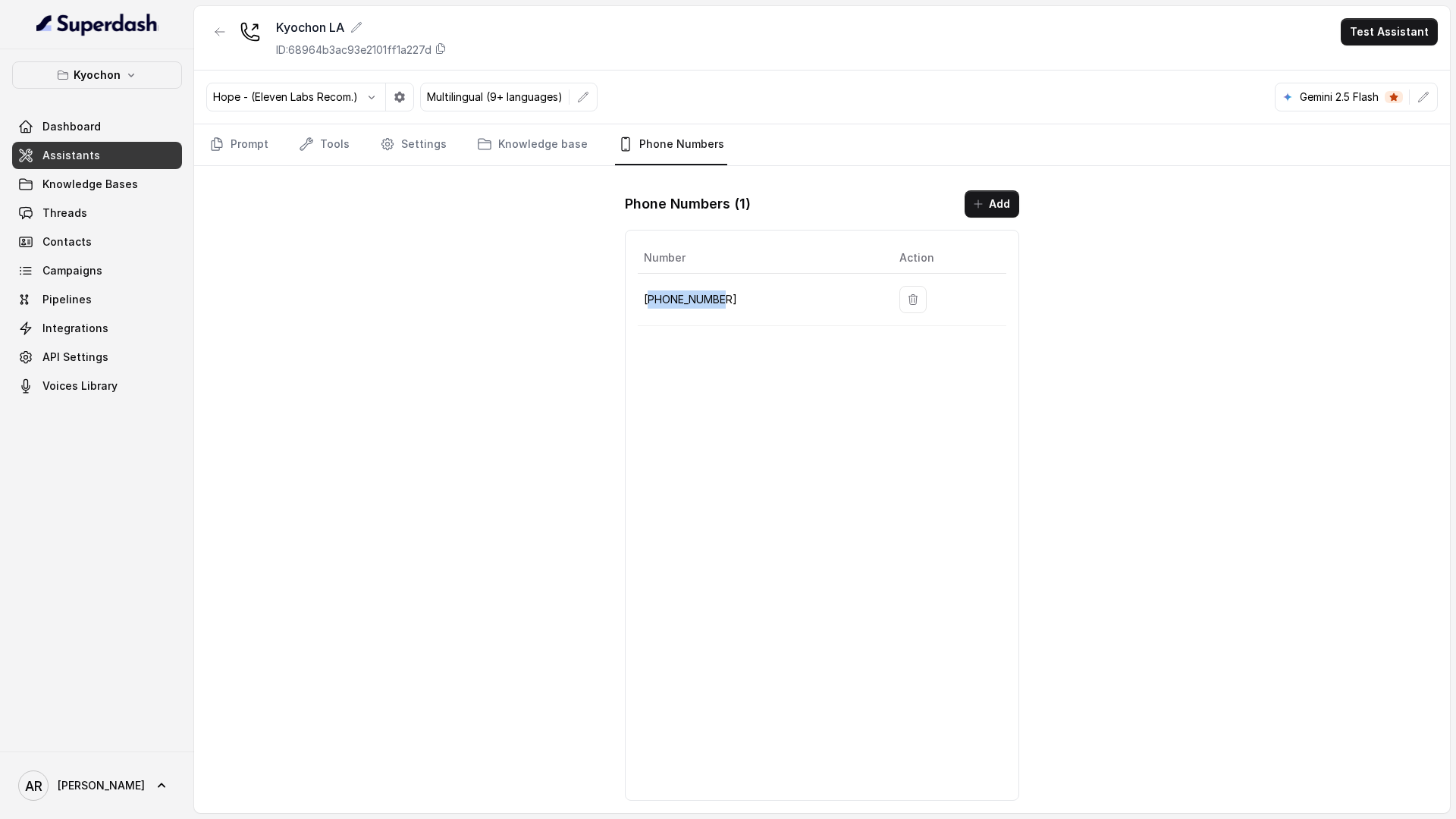
drag, startPoint x: 738, startPoint y: 299, endPoint x: 647, endPoint y: 293, distance: 91.2
click at [647, 293] on p "[PHONE_NUMBER]" at bounding box center [759, 300] width 231 height 18
drag, startPoint x: 639, startPoint y: 295, endPoint x: 747, endPoint y: 317, distance: 110.2
click at [747, 317] on td "[PHONE_NUMBER]" at bounding box center [762, 300] width 249 height 52
copy p "[PHONE_NUMBER]"
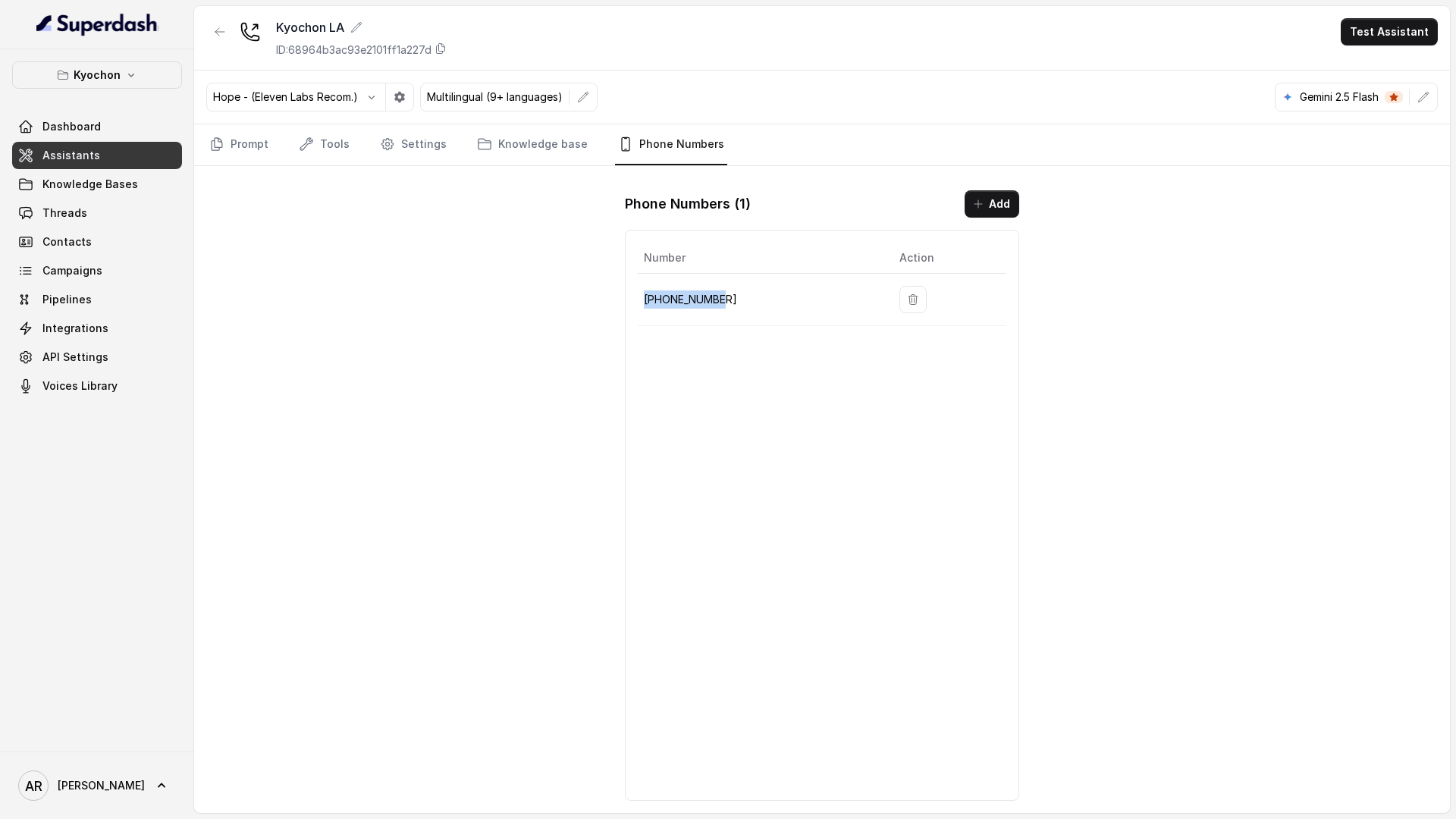
click at [141, 217] on link "Threads" at bounding box center [97, 213] width 170 height 28
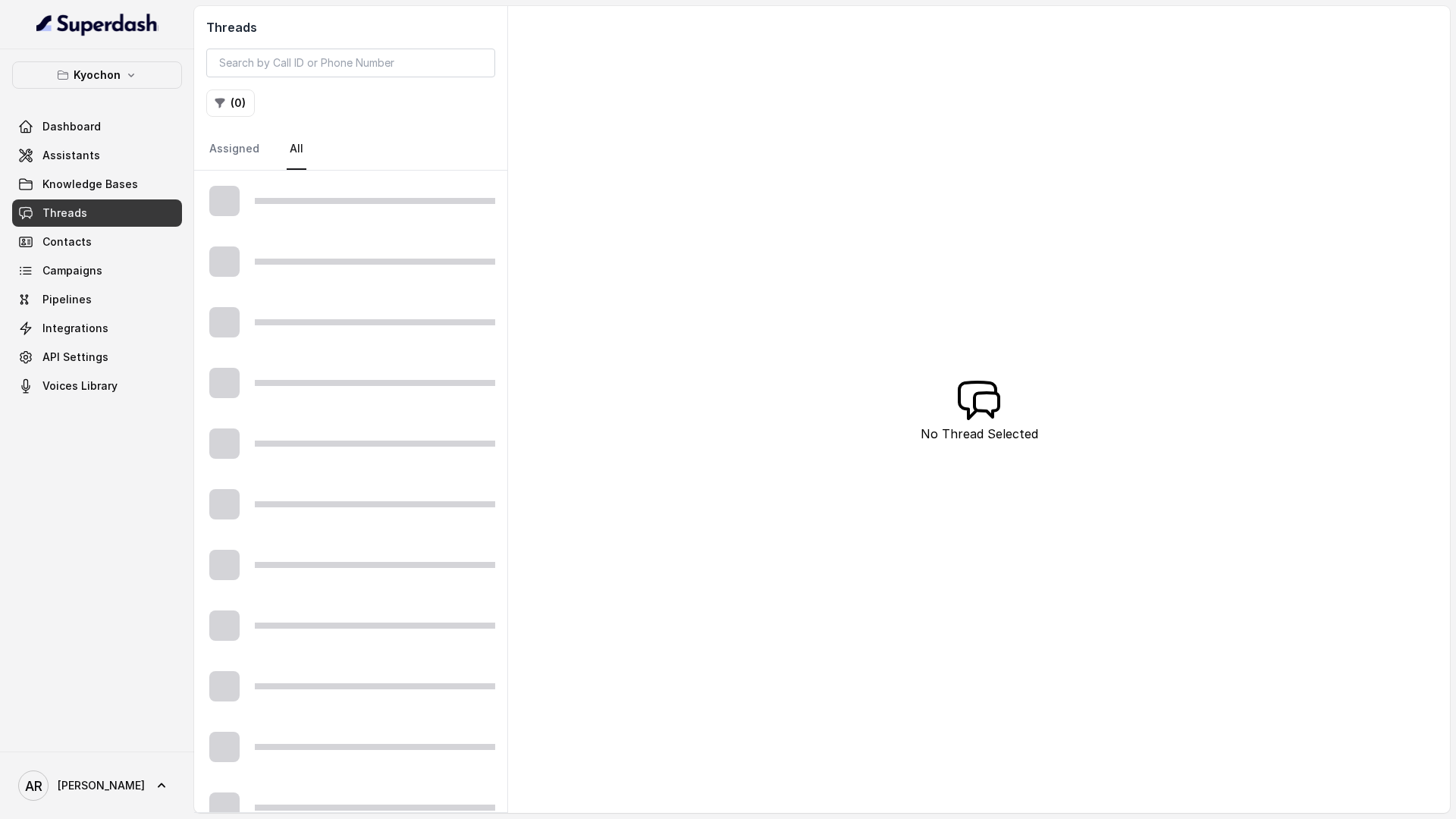
click at [141, 217] on link "Threads" at bounding box center [97, 213] width 170 height 28
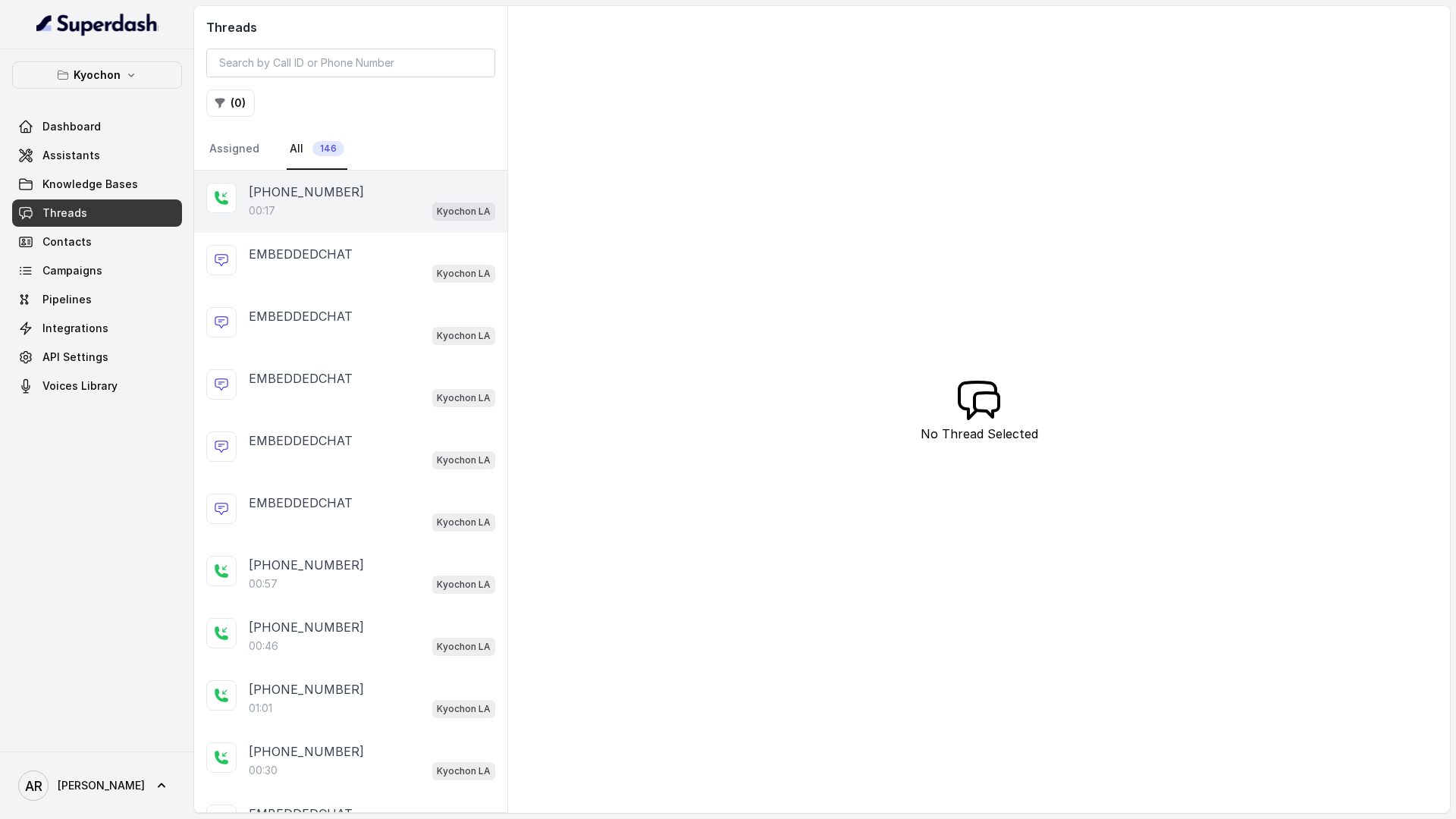
click at [424, 209] on div "00:17 Kyochon LA" at bounding box center [373, 211] width 247 height 19
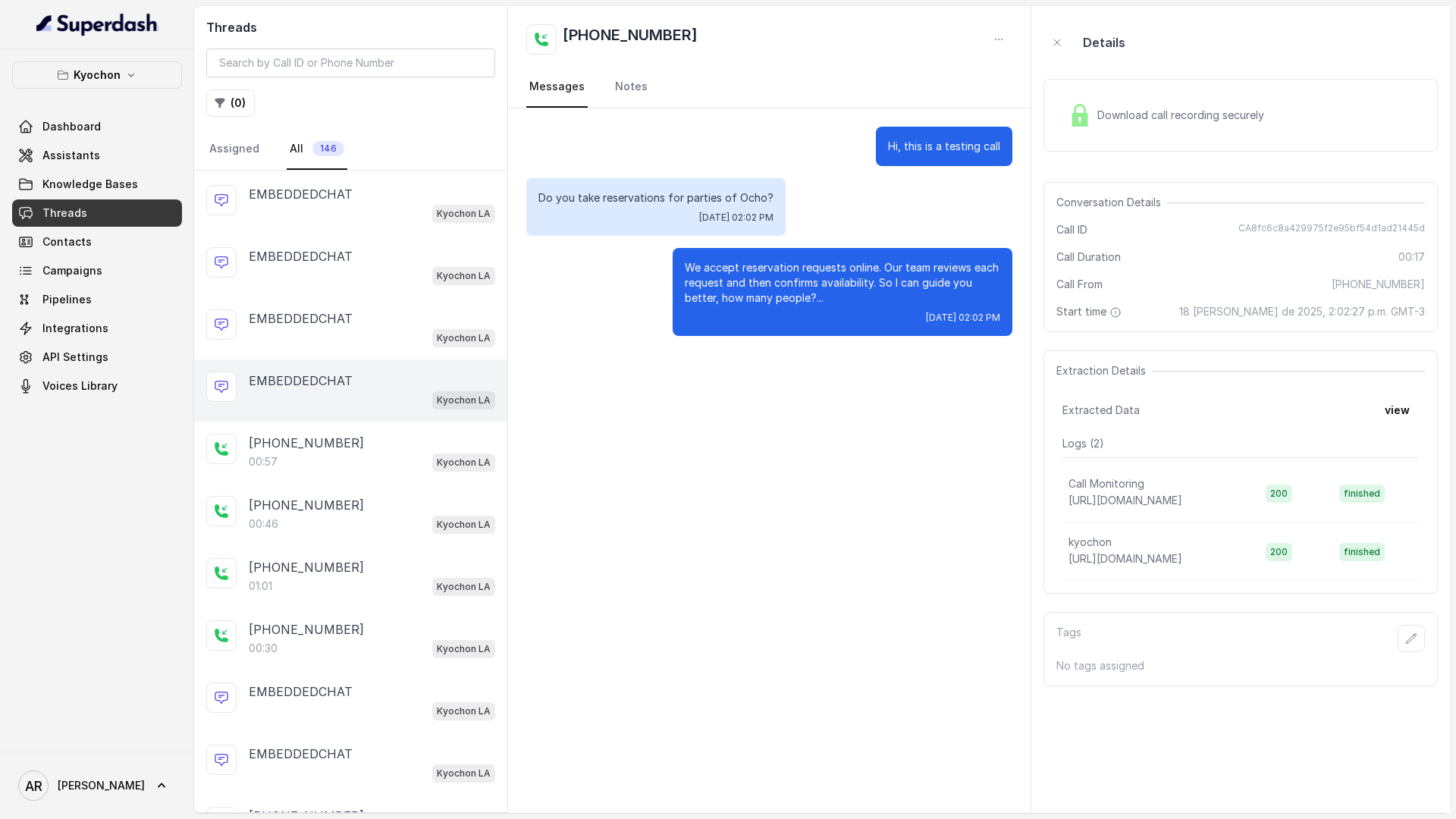
scroll to position [206, 0]
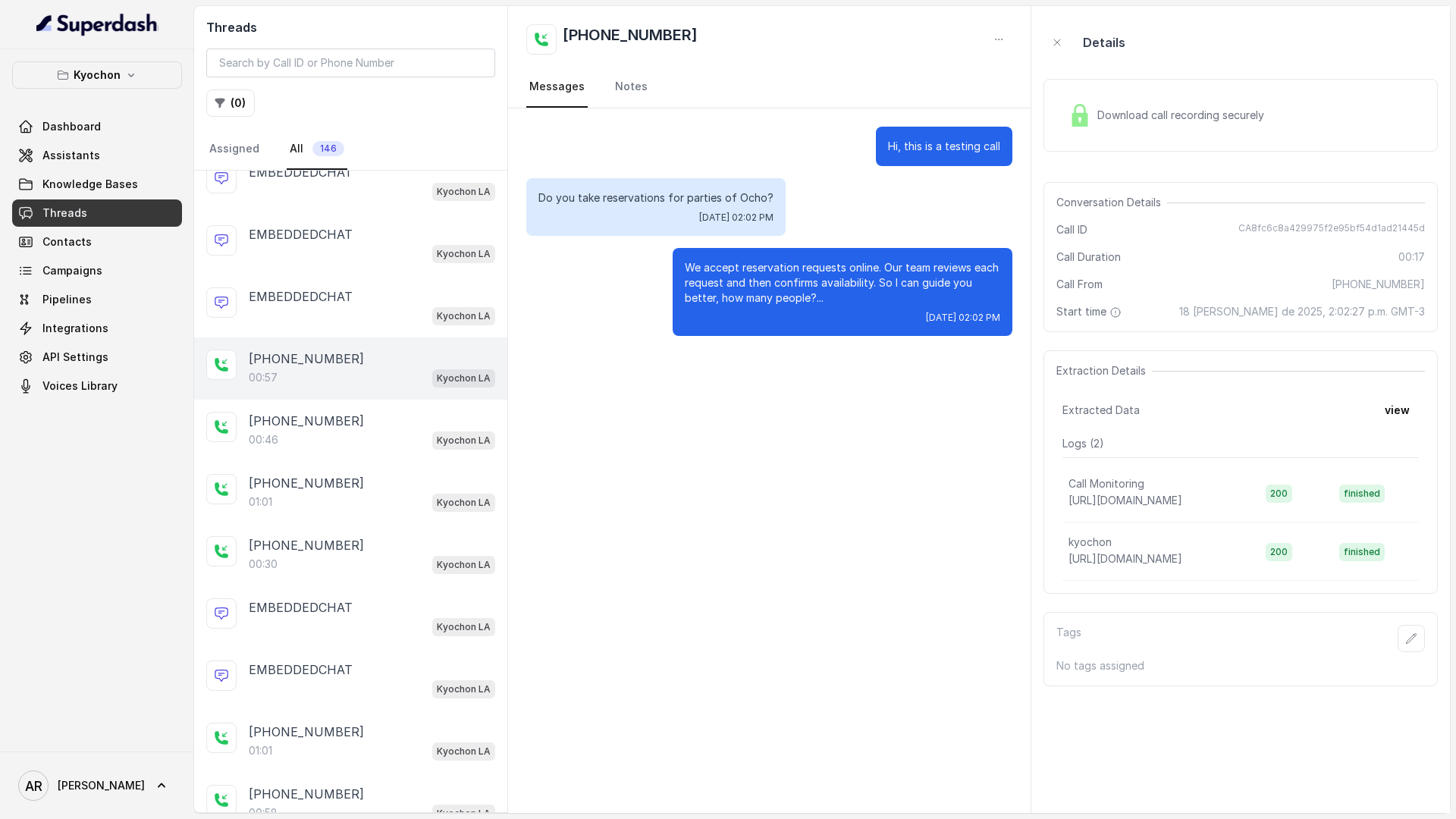
click at [388, 373] on div "00:57 Kyochon LA" at bounding box center [373, 377] width 247 height 19
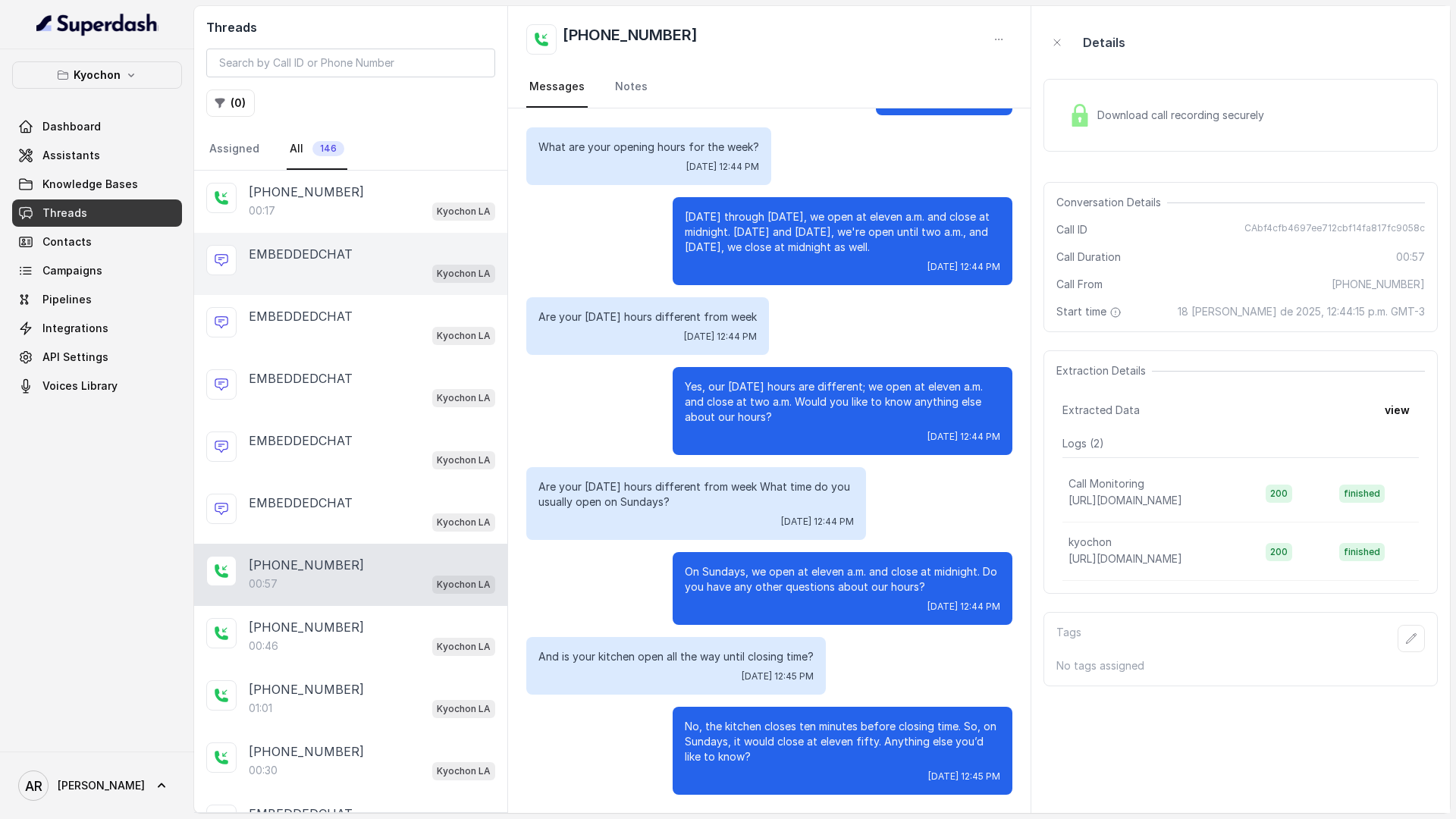
click at [397, 266] on div "Kyochon LA" at bounding box center [373, 273] width 247 height 19
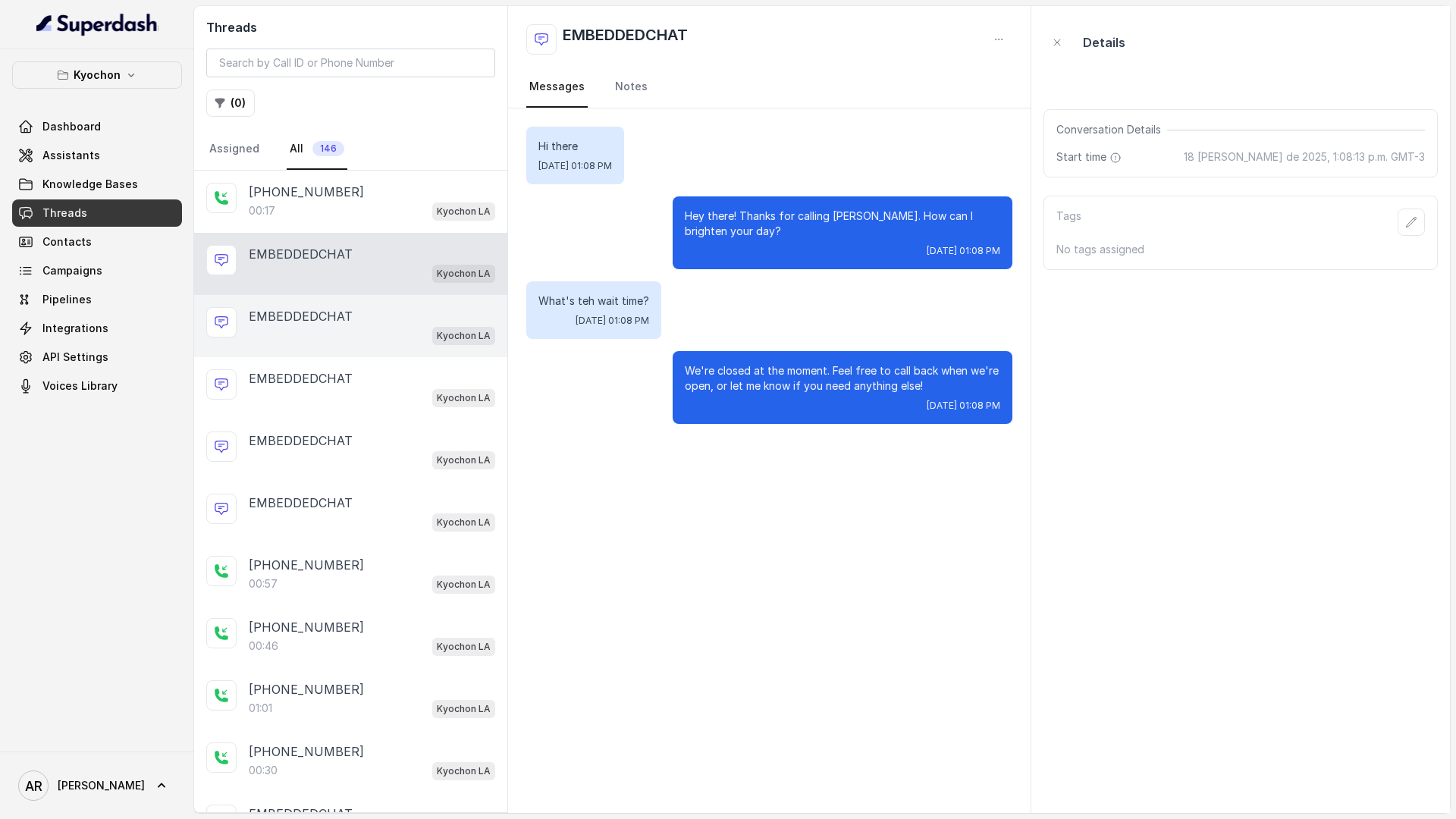
click at [417, 326] on div "Kyochon LA" at bounding box center [373, 335] width 247 height 19
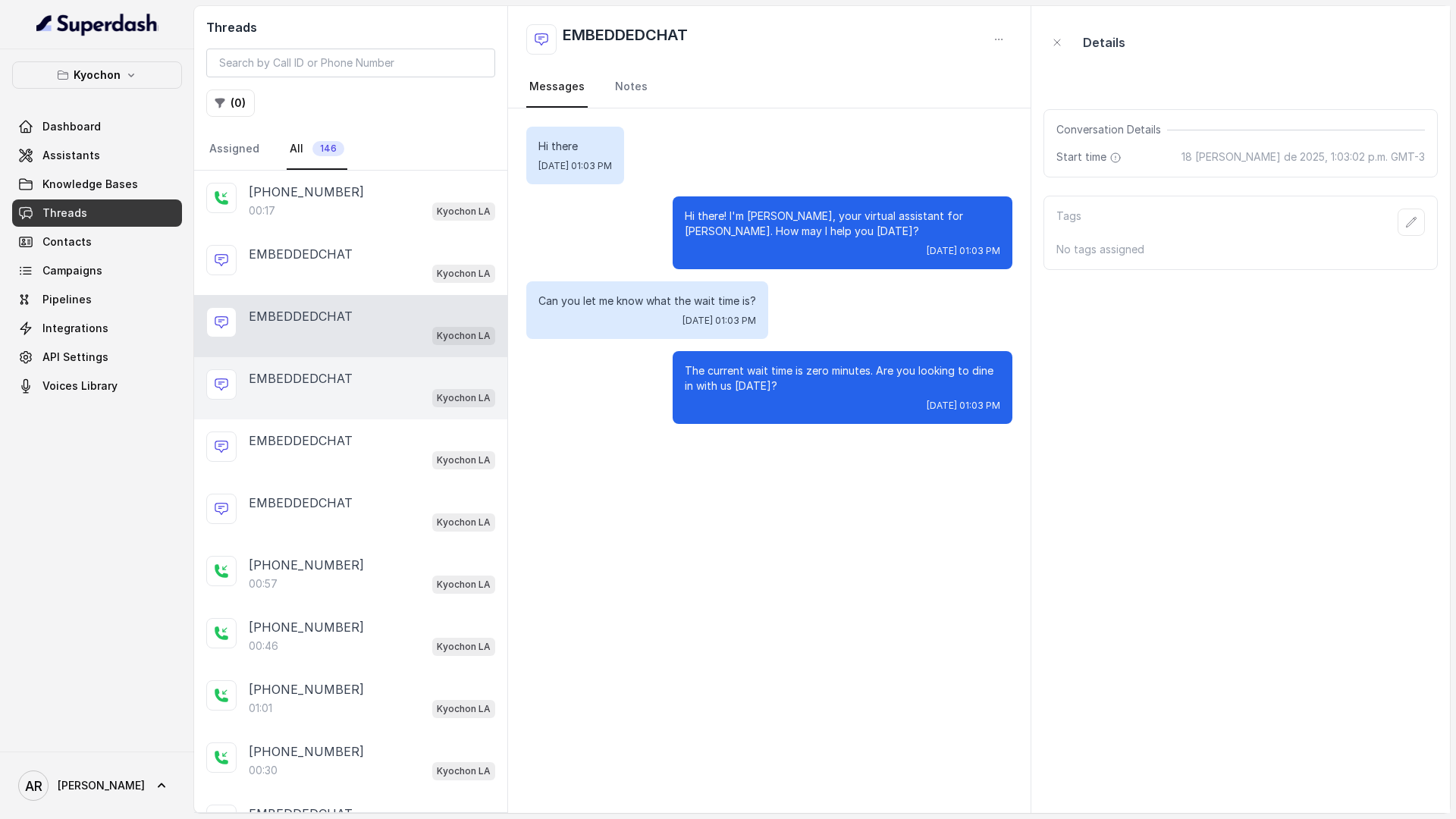
click at [382, 400] on div "Kyochon LA" at bounding box center [373, 398] width 247 height 19
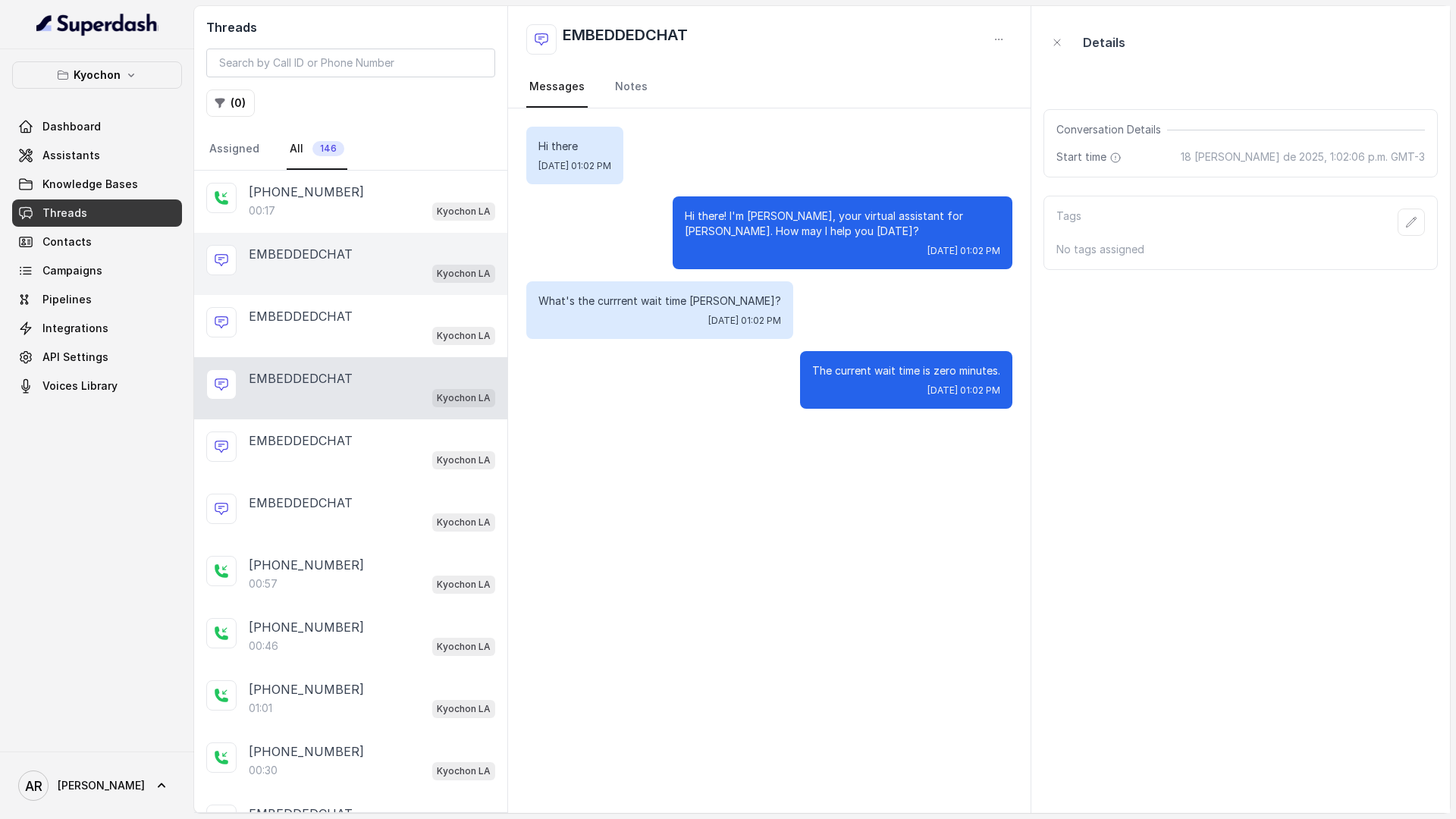
click at [405, 248] on div "EMBEDDEDCHAT" at bounding box center [373, 254] width 247 height 18
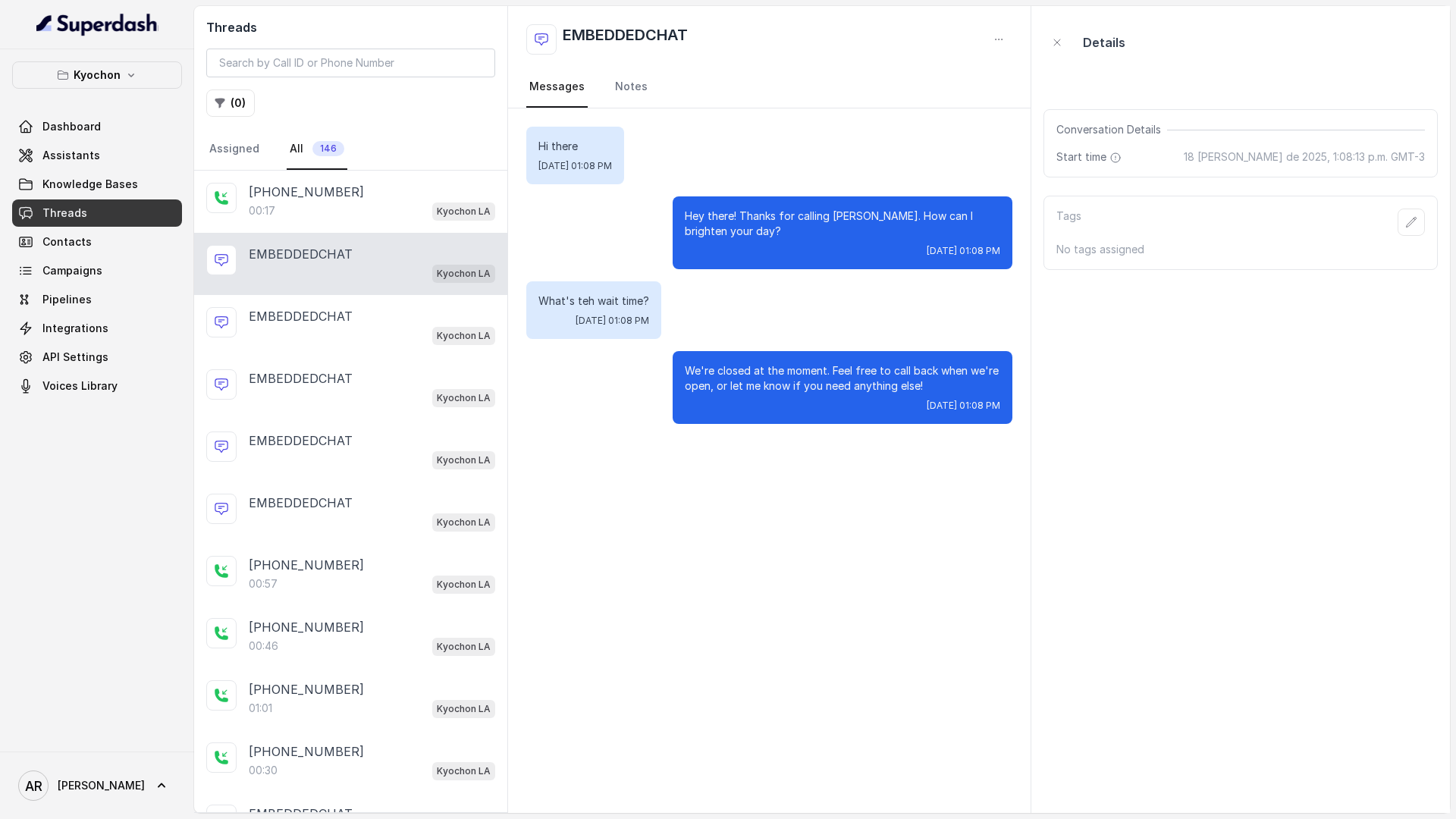
click at [61, 158] on span "Assistants" at bounding box center [71, 155] width 58 height 15
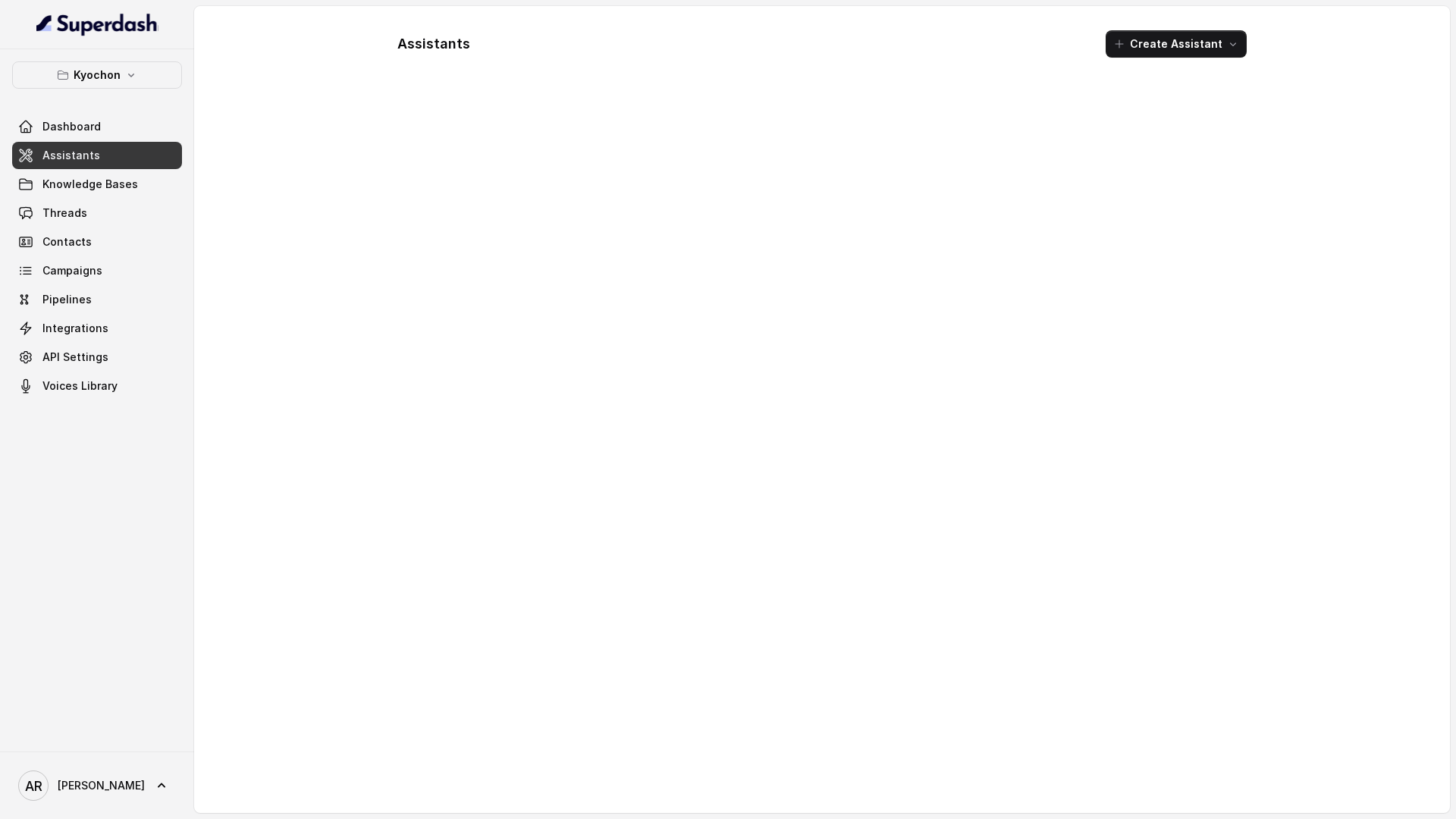
click at [61, 158] on span "Assistants" at bounding box center [71, 155] width 58 height 15
